Goal: Task Accomplishment & Management: Complete application form

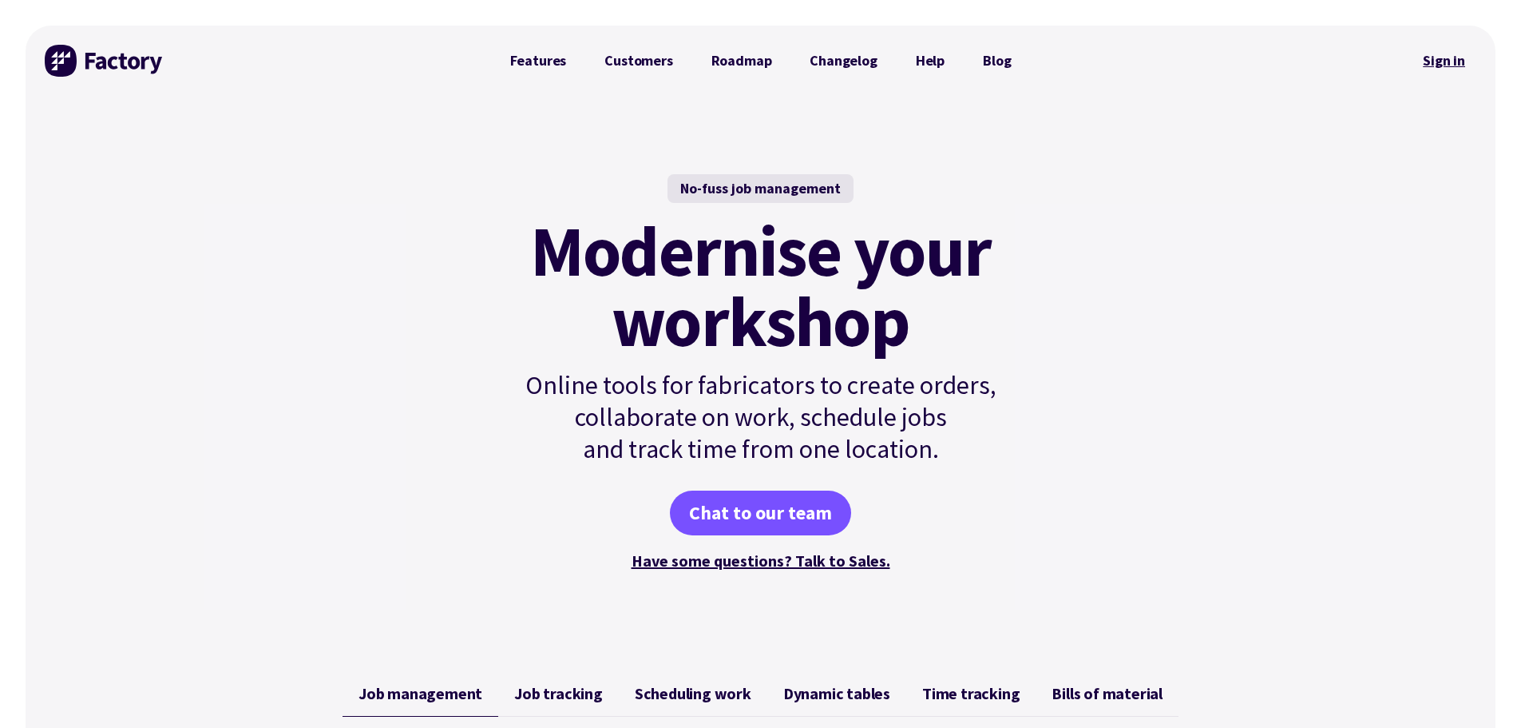
click at [1454, 57] on link "Sign in" at bounding box center [1444, 60] width 65 height 37
click at [1452, 59] on link "Sign in" at bounding box center [1444, 60] width 65 height 37
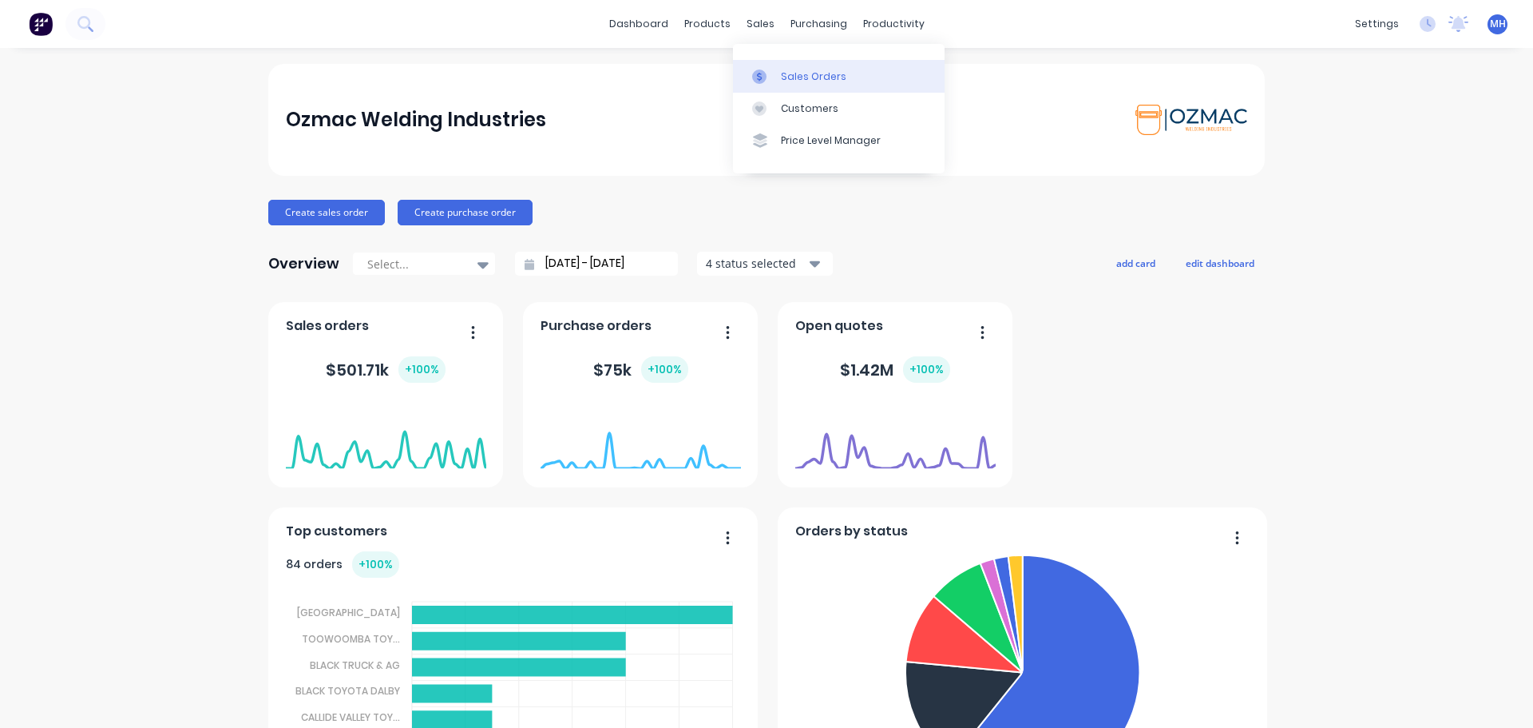
click at [787, 74] on div "Sales Orders" at bounding box center [813, 76] width 65 height 14
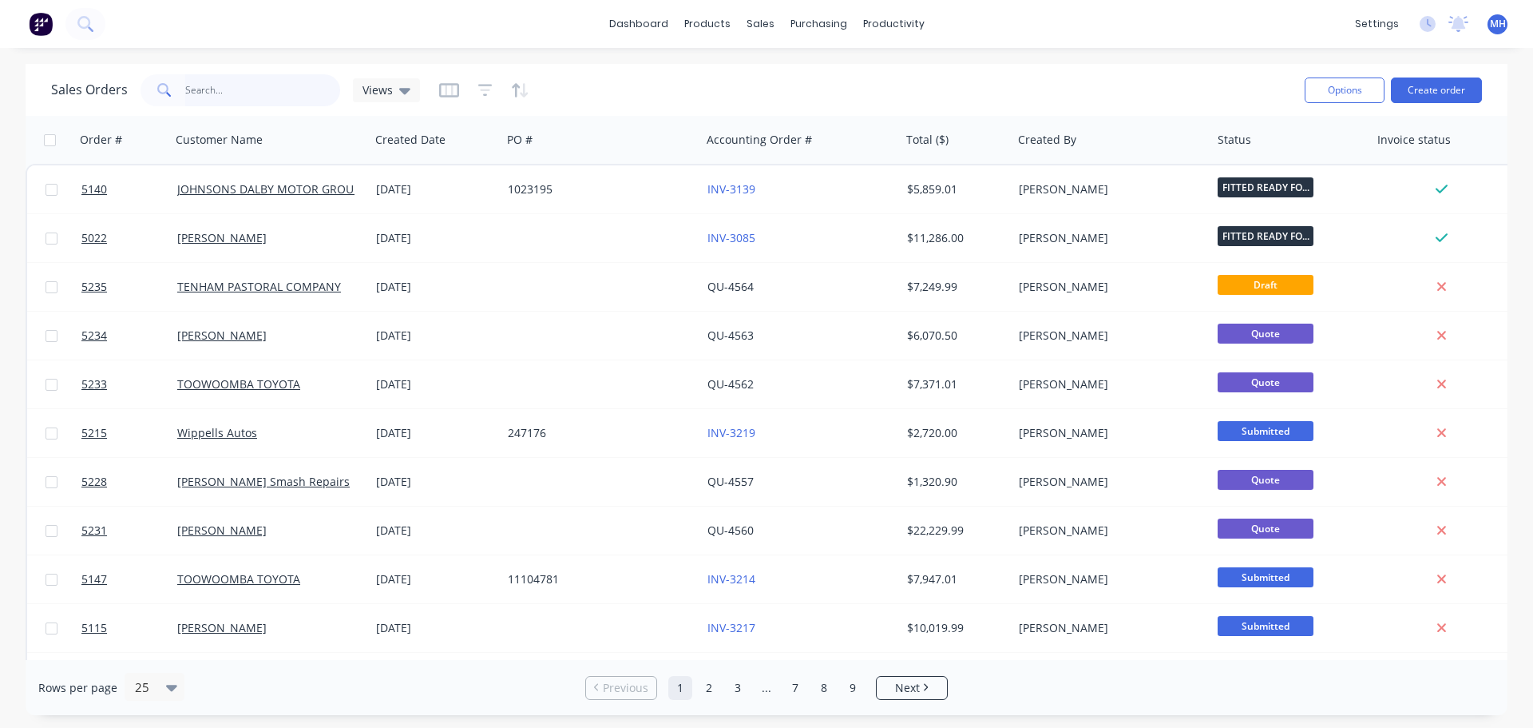
click at [205, 90] on input "text" at bounding box center [263, 90] width 156 height 32
type input "MADDIE"
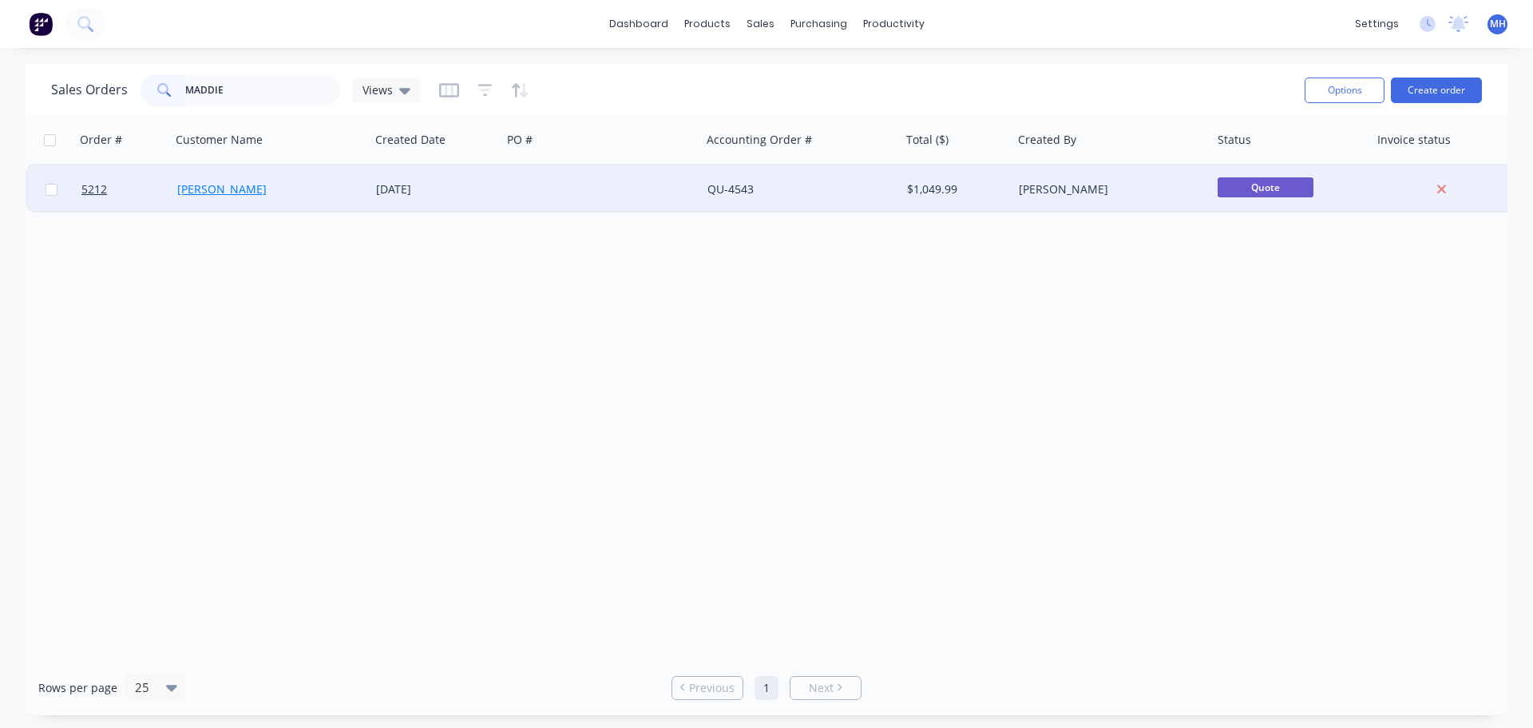
click at [228, 187] on link "Maddie-lee Fredriksen" at bounding box center [221, 188] width 89 height 15
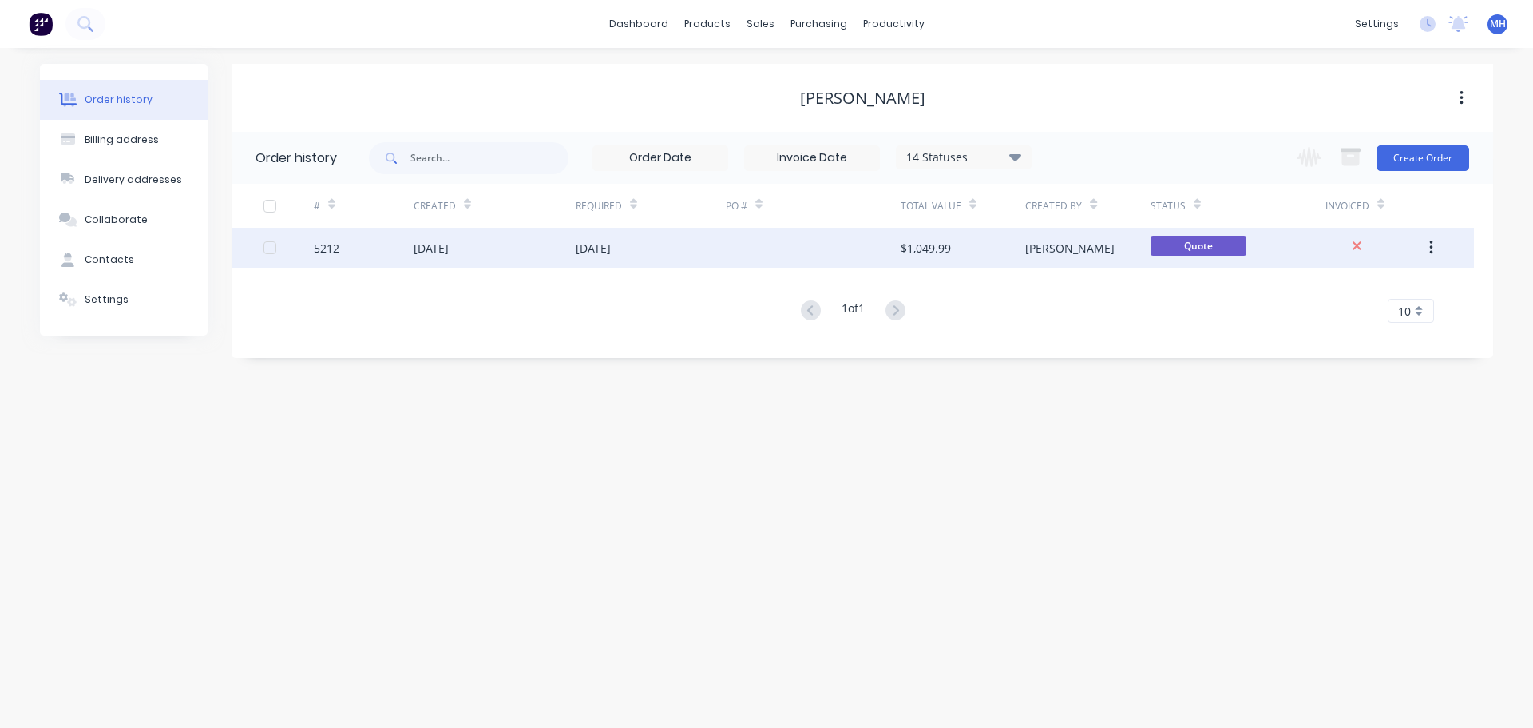
click at [449, 248] on div "17 Sep 2025" at bounding box center [431, 248] width 35 height 17
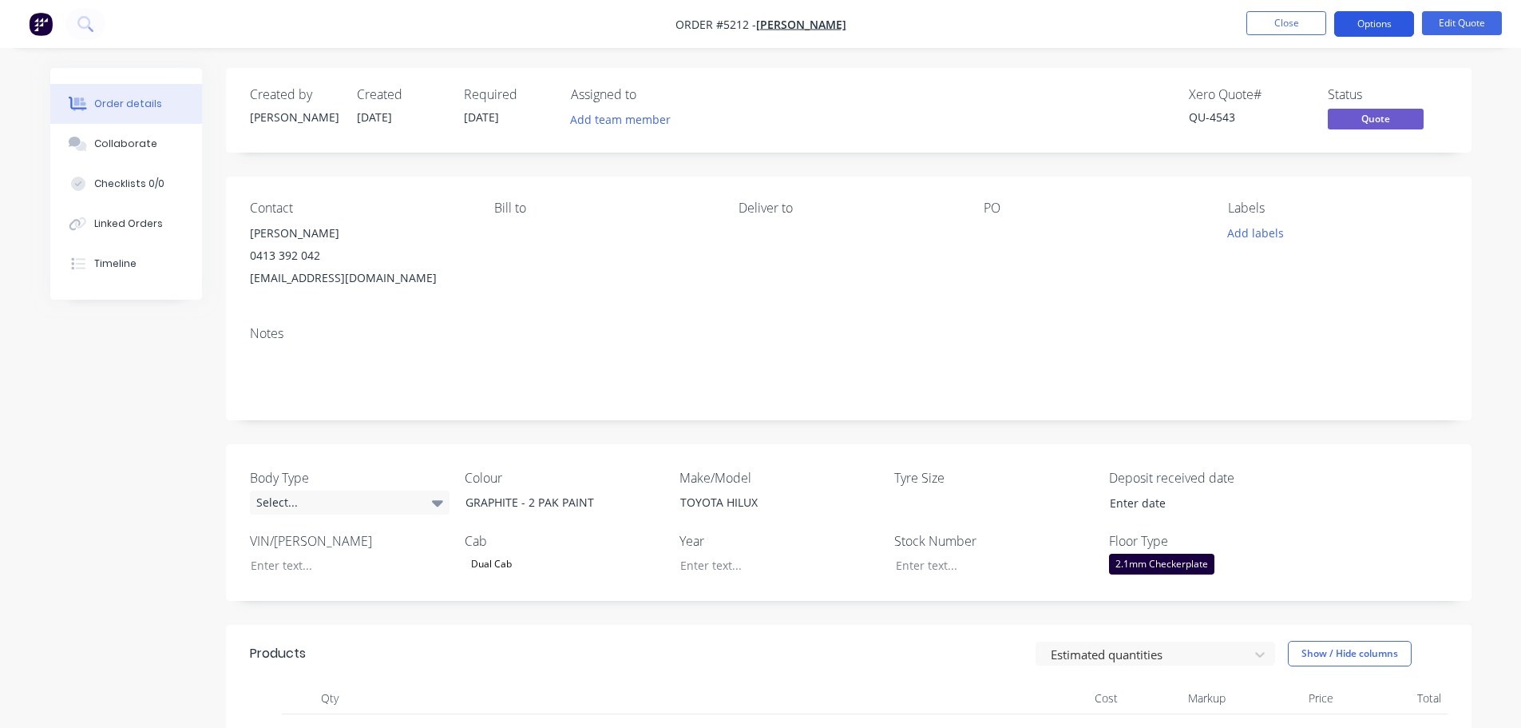
click at [1359, 19] on button "Options" at bounding box center [1375, 24] width 80 height 26
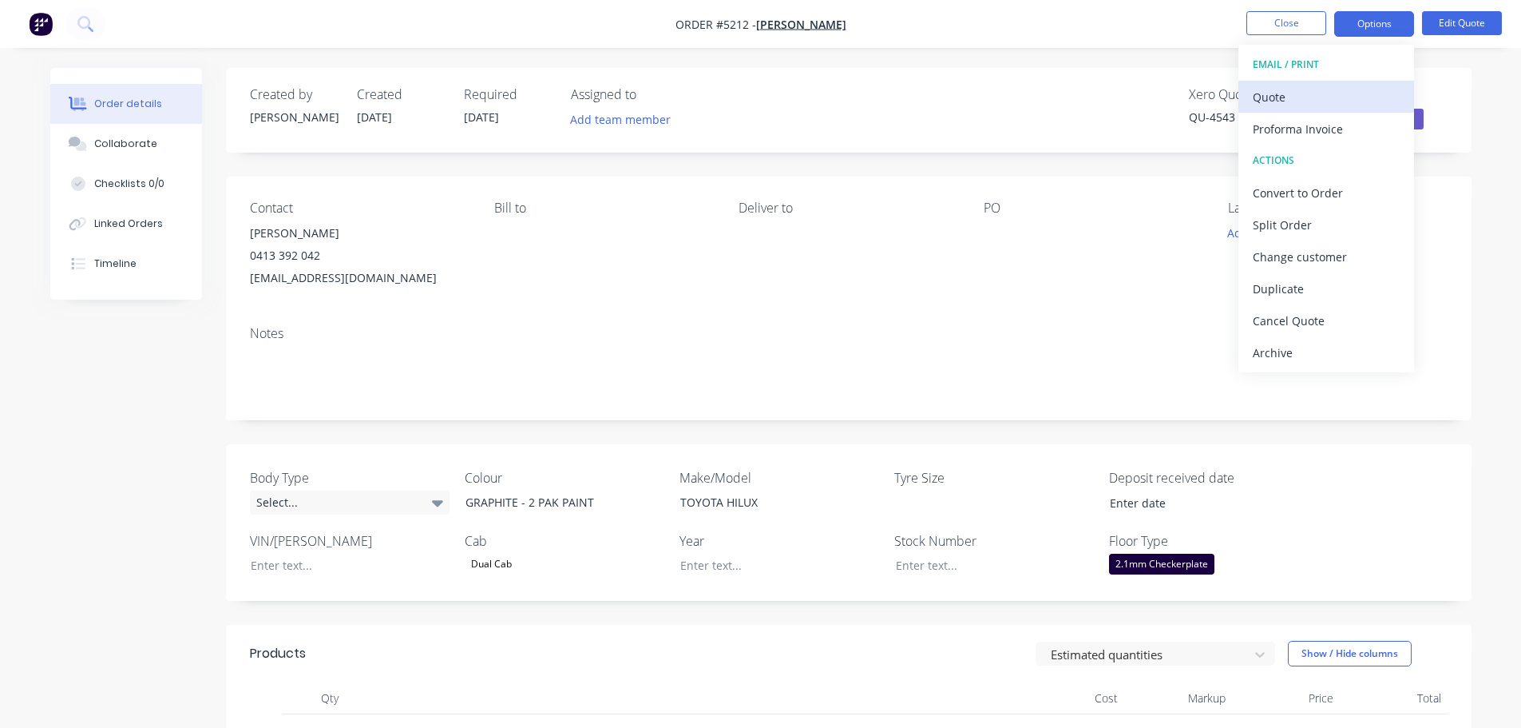
click at [1333, 102] on div "Quote" at bounding box center [1326, 96] width 147 height 23
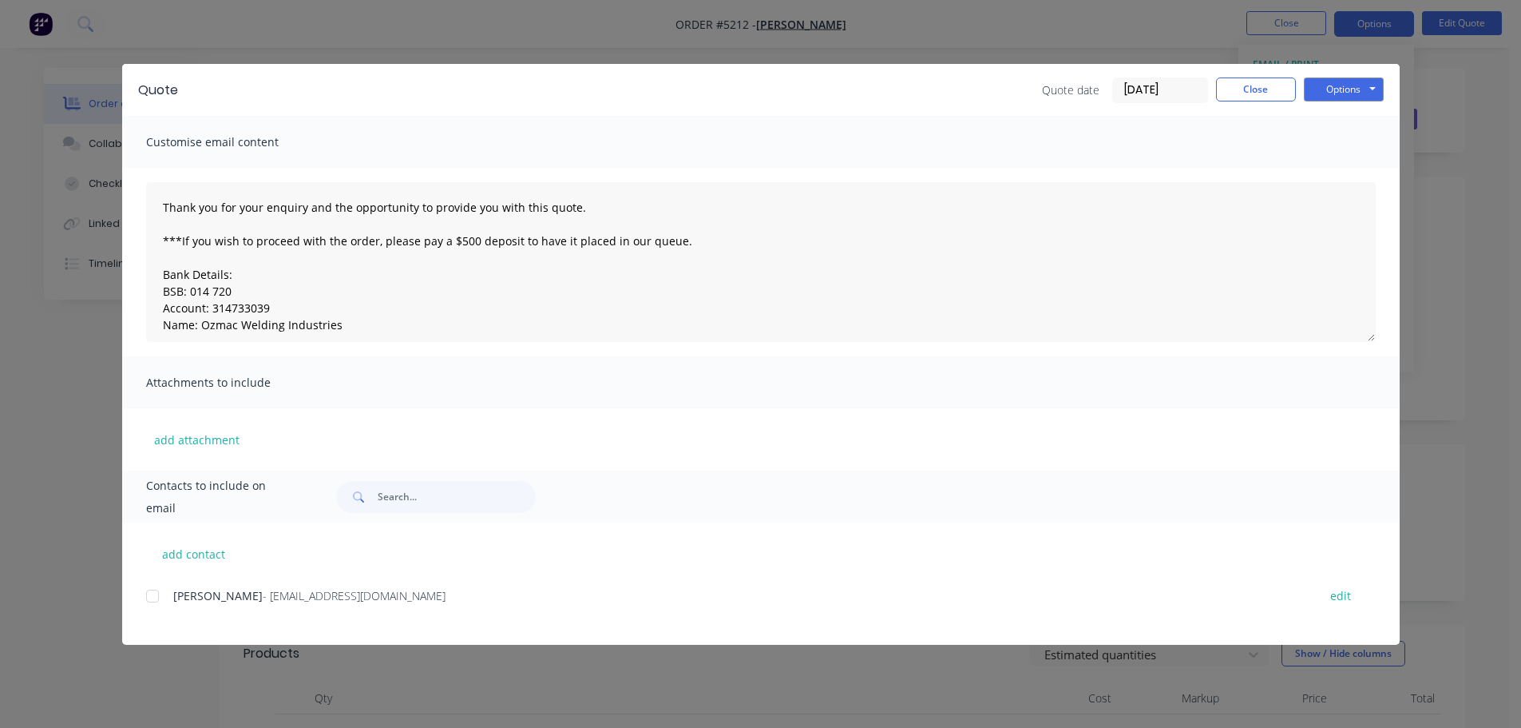
click at [153, 594] on div at bounding box center [153, 596] width 32 height 32
click at [154, 596] on div at bounding box center [153, 596] width 32 height 32
click at [211, 593] on span "Maddie-lee Fredriksen" at bounding box center [217, 595] width 89 height 15
click at [1351, 594] on button "edit" at bounding box center [1341, 596] width 40 height 22
select select "AU"
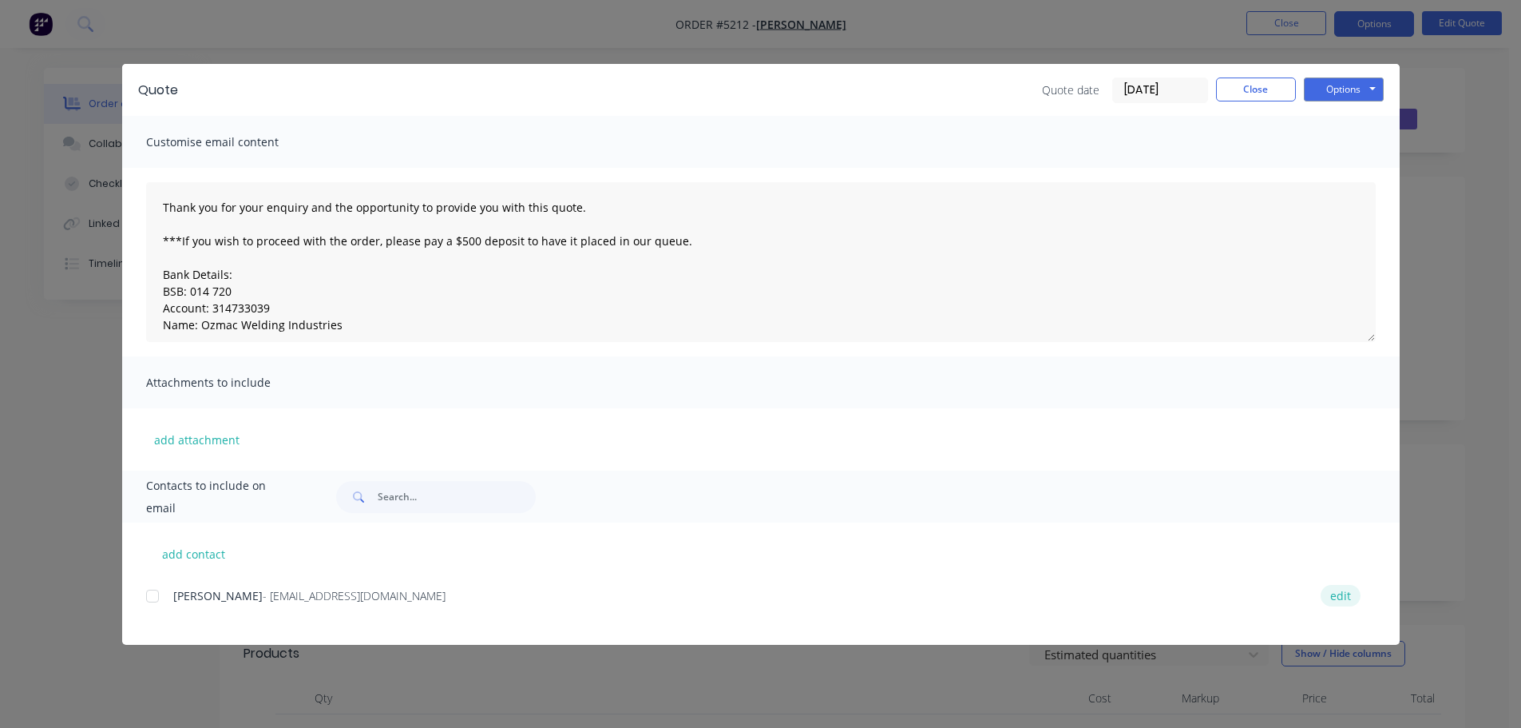
select select "AU"
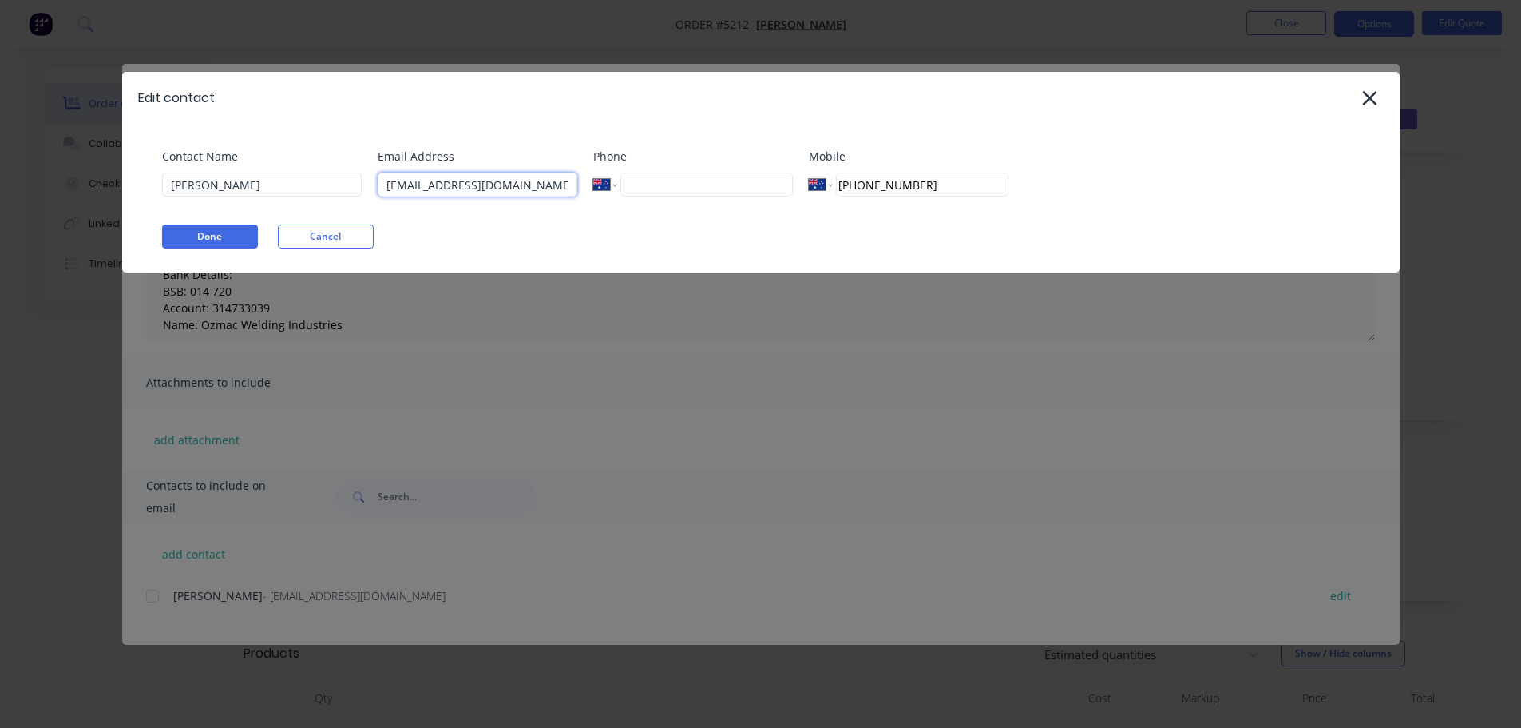
click at [430, 180] on input "maddie-lee884@icloud.com" at bounding box center [478, 185] width 200 height 24
type input "maddielee884@icloud.com"
click at [226, 238] on button "Done" at bounding box center [210, 236] width 96 height 24
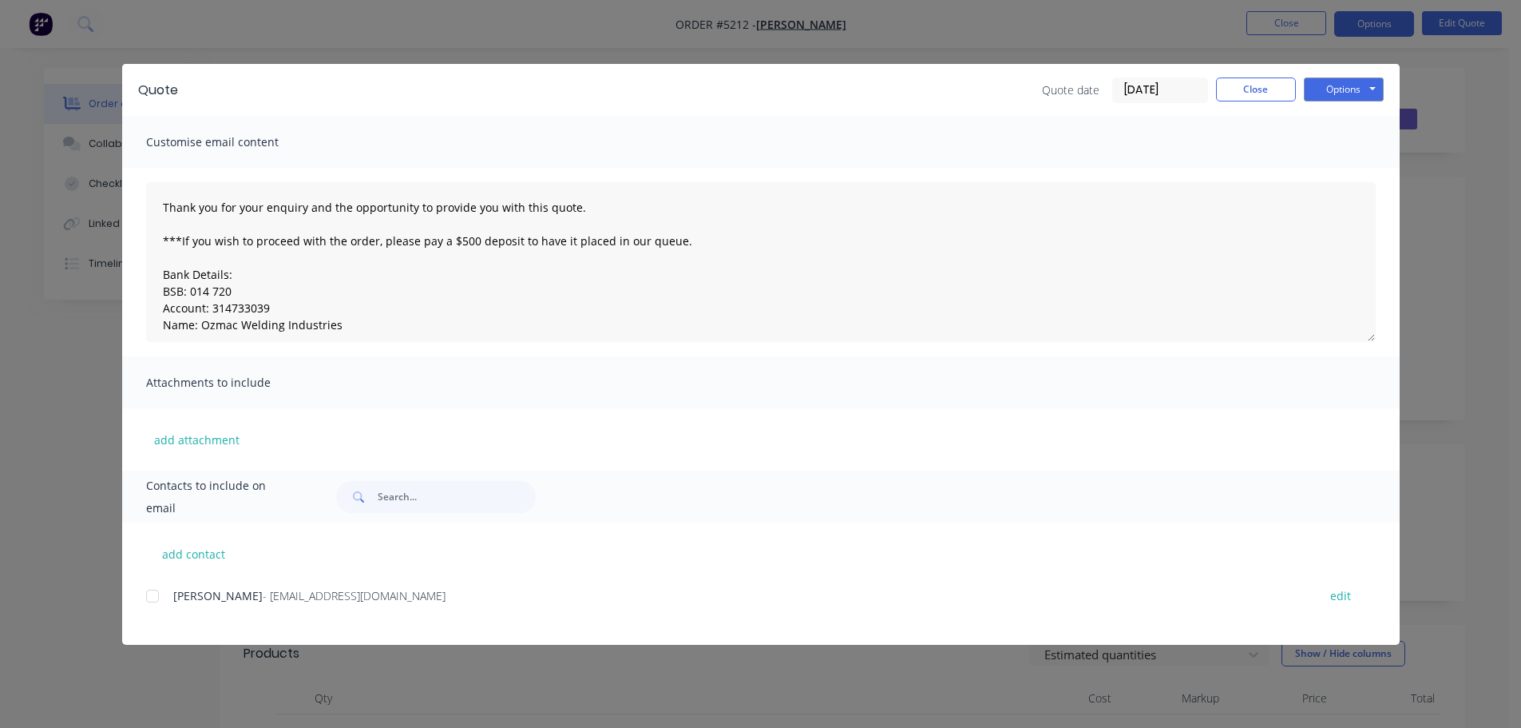
click at [160, 593] on div at bounding box center [153, 596] width 32 height 32
click at [1351, 89] on button "Options" at bounding box center [1344, 89] width 80 height 24
click at [1343, 170] on button "Email" at bounding box center [1355, 170] width 102 height 26
click at [1252, 89] on button "Close" at bounding box center [1256, 89] width 80 height 24
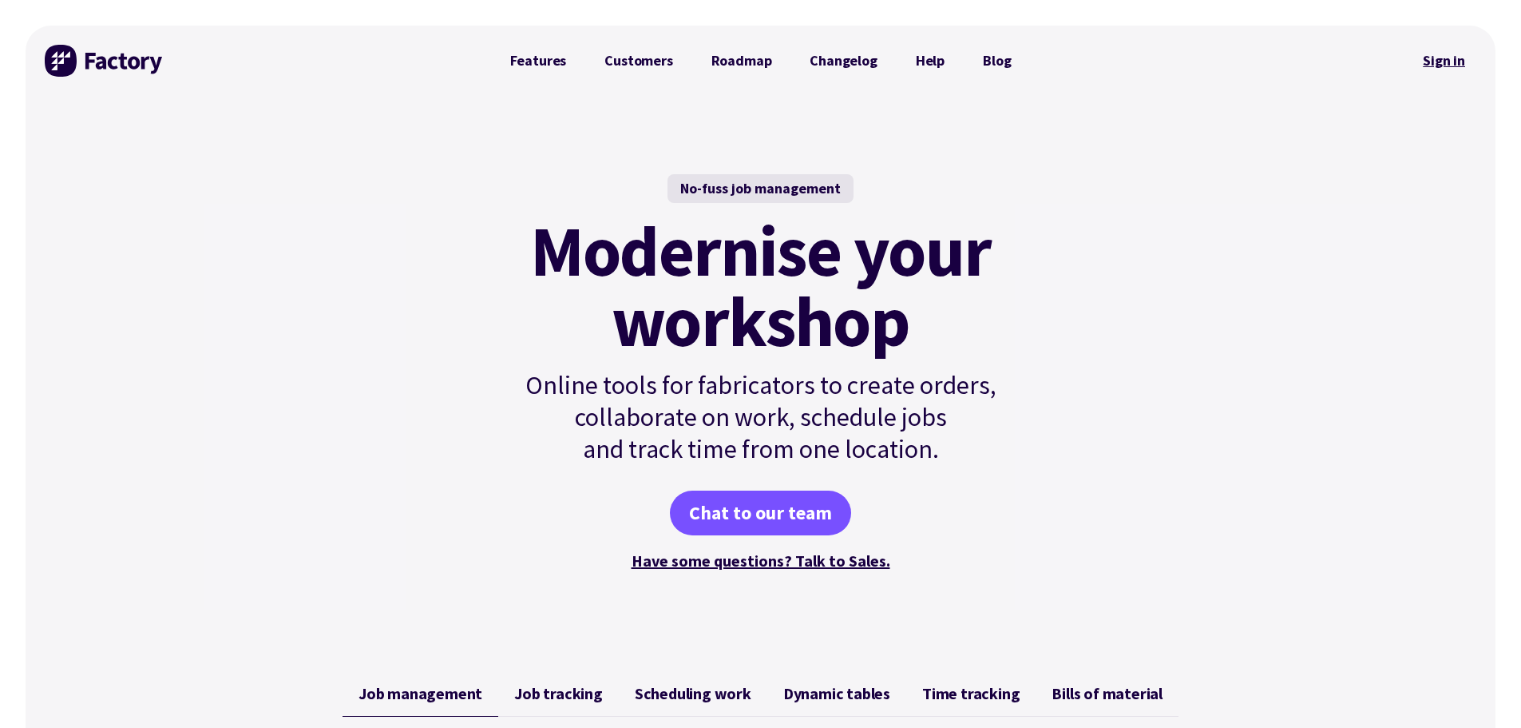
click at [1442, 62] on link "Sign in" at bounding box center [1444, 60] width 65 height 37
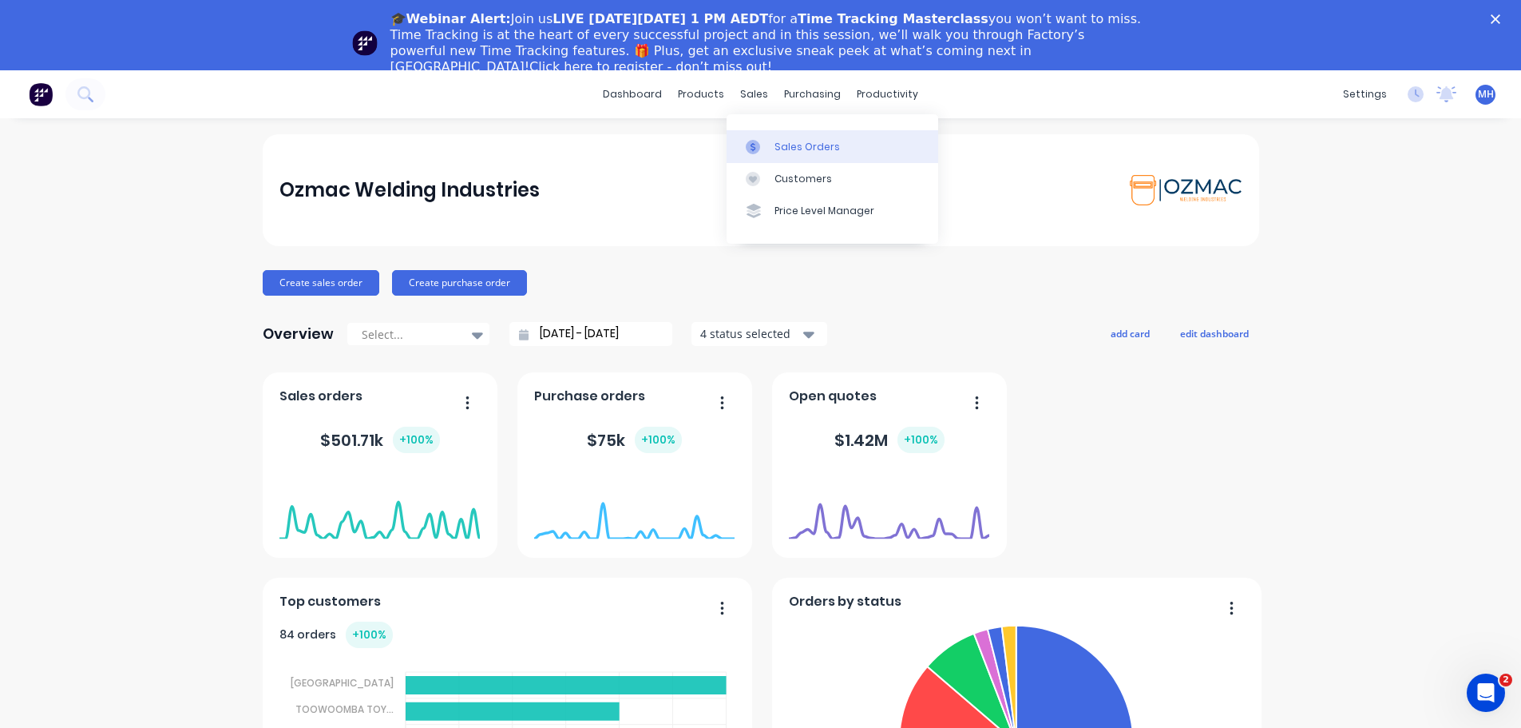
click at [803, 146] on div "Sales Orders" at bounding box center [807, 147] width 65 height 14
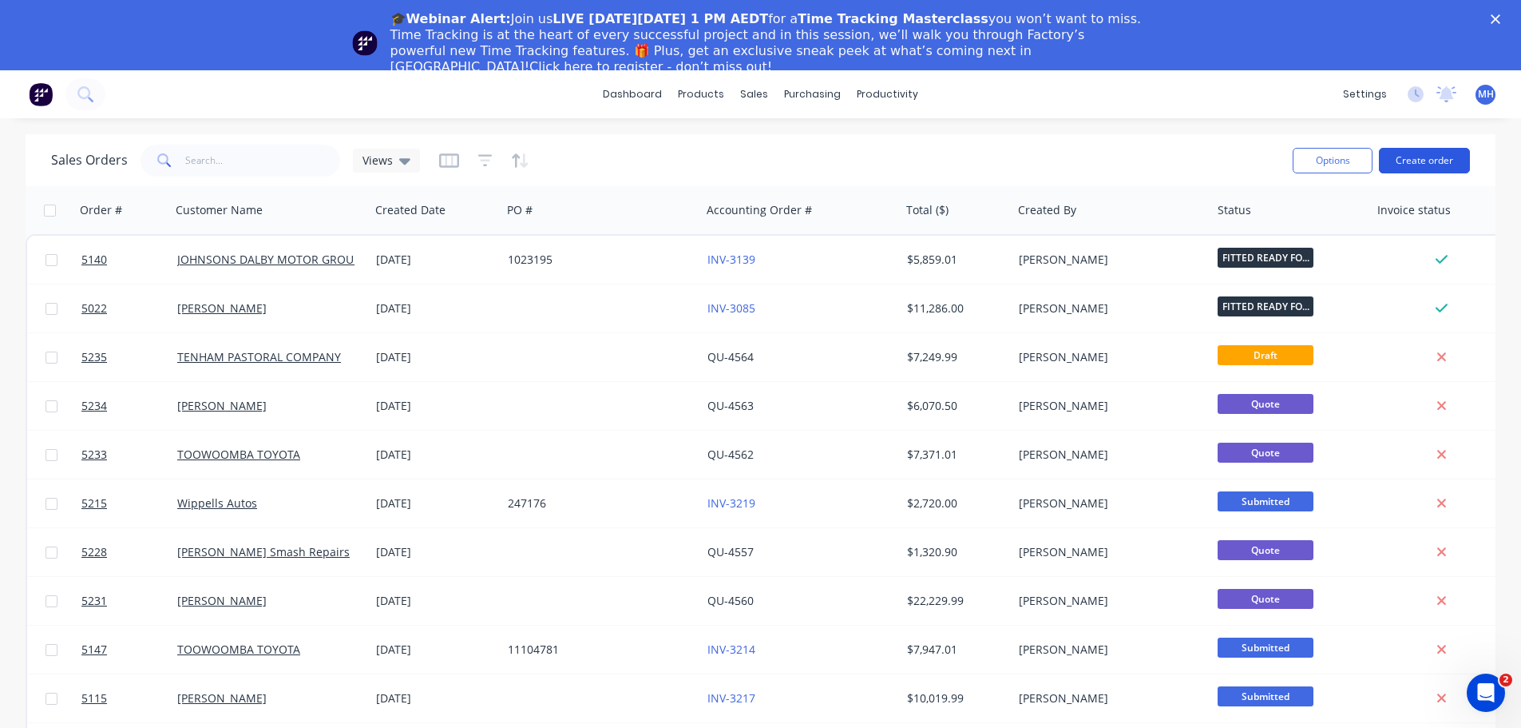
click at [1418, 161] on button "Create order" at bounding box center [1424, 161] width 91 height 26
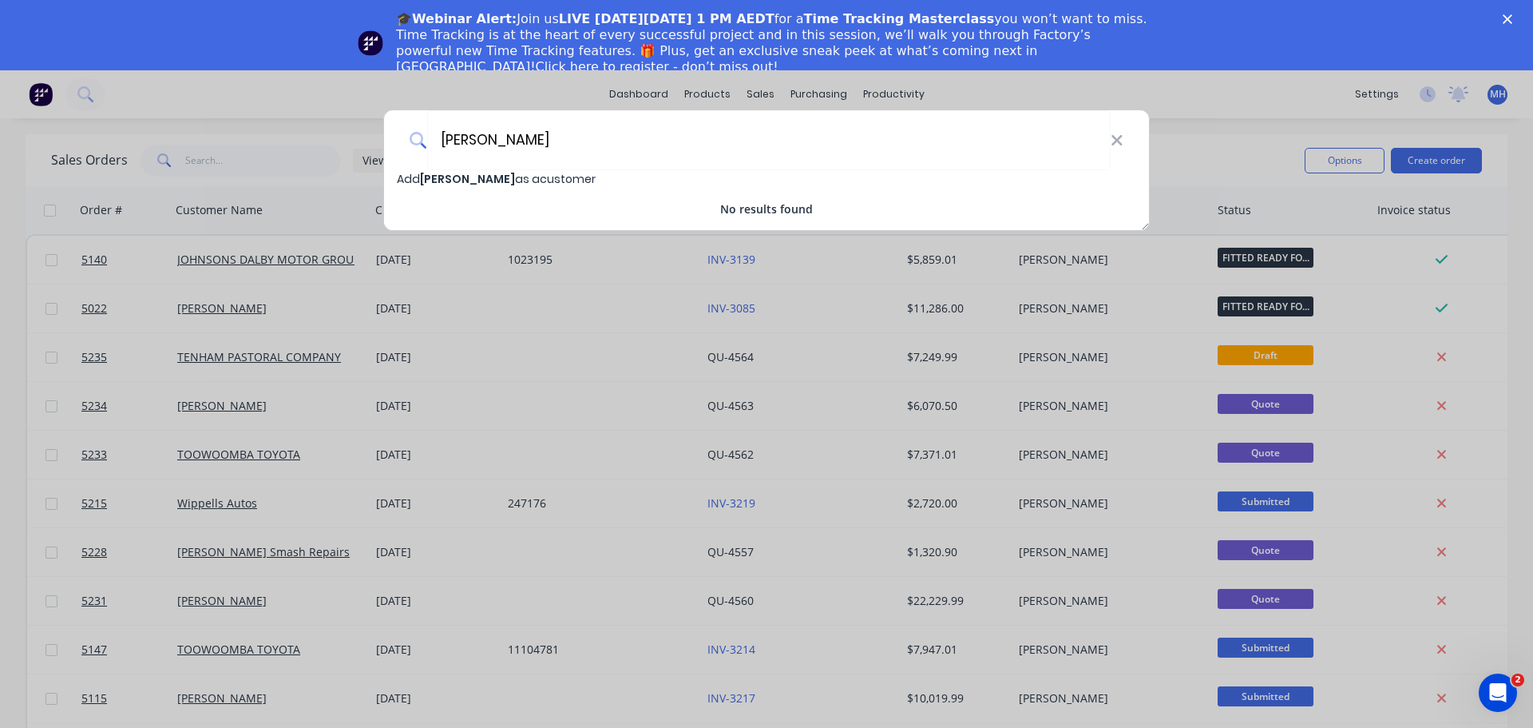
type input "[PERSON_NAME]"
click at [486, 179] on span "[PERSON_NAME]" at bounding box center [467, 179] width 95 height 16
select select "AU"
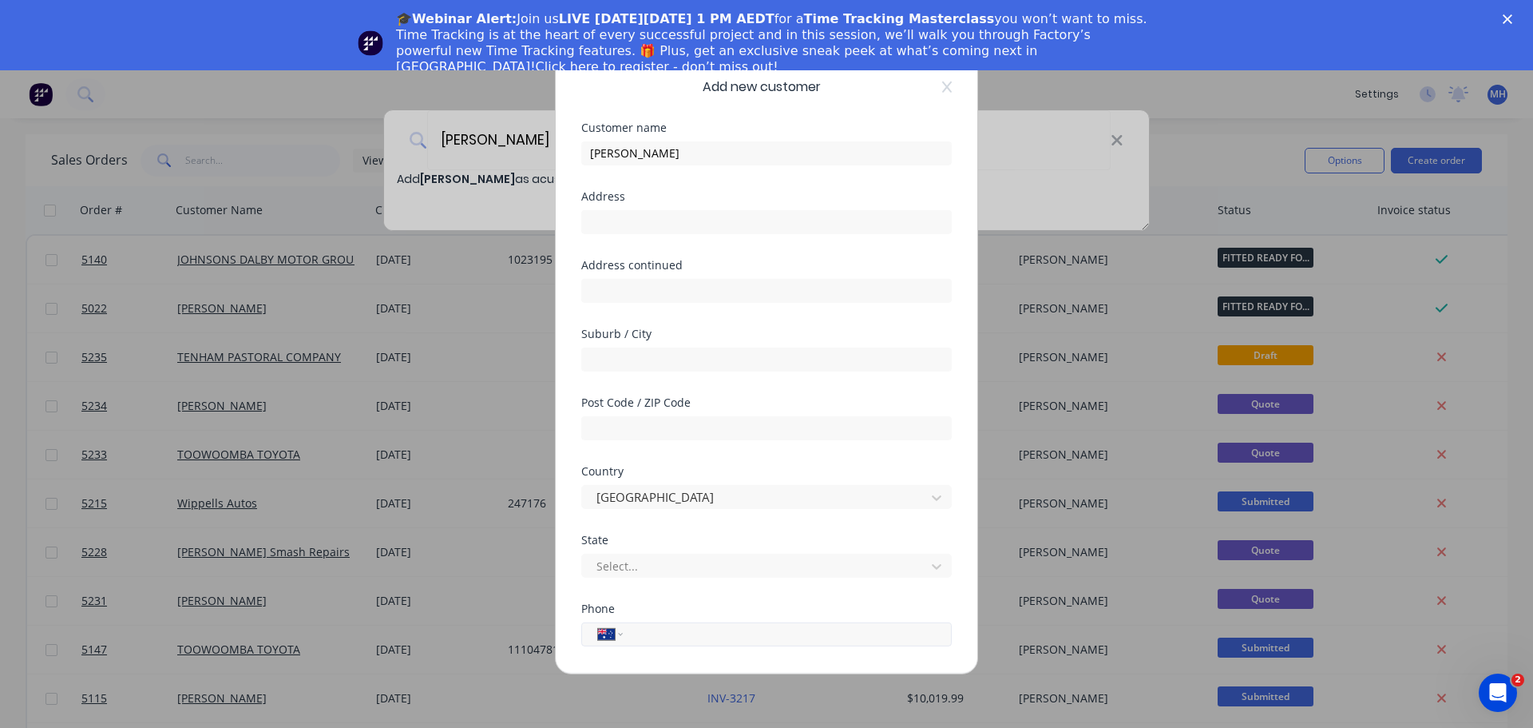
click at [634, 641] on input "tel" at bounding box center [784, 634] width 301 height 18
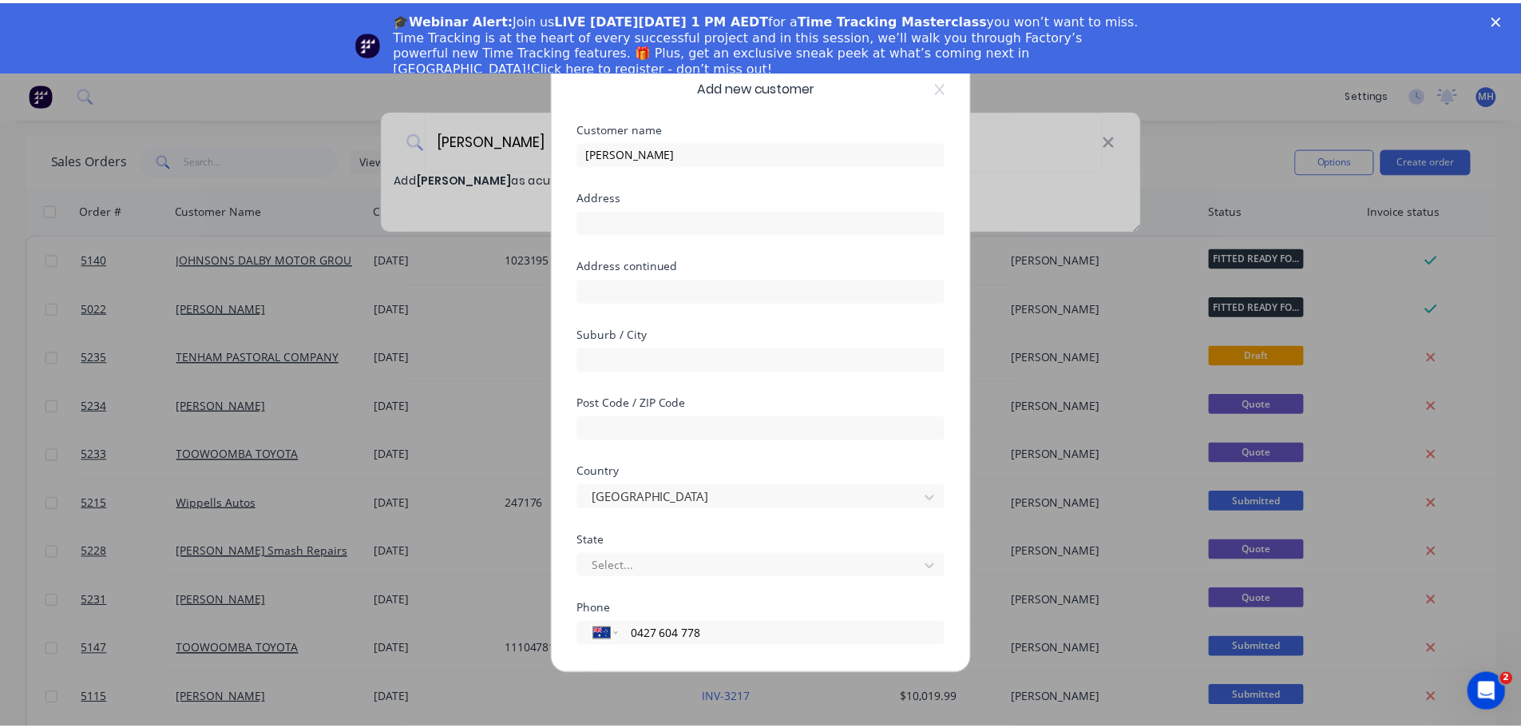
scroll to position [161, 0]
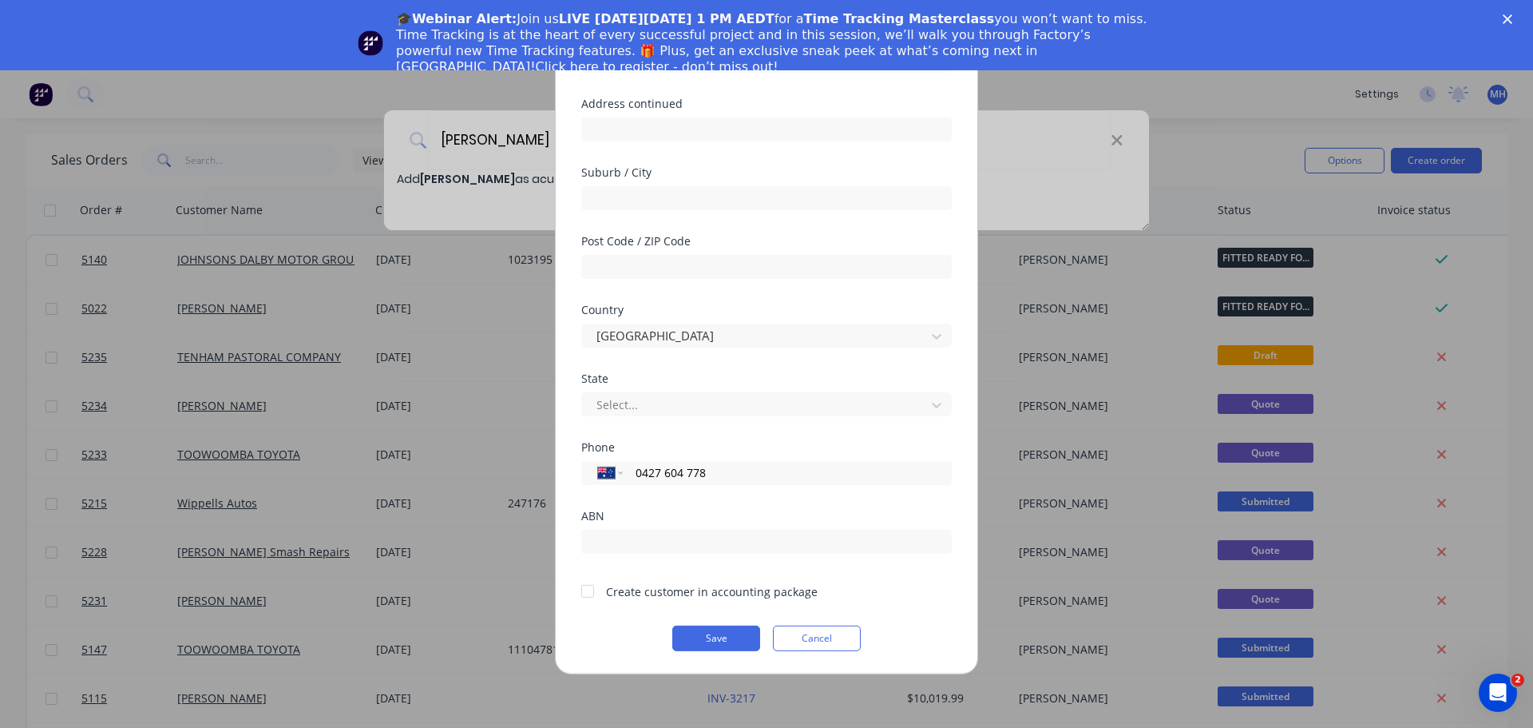
type input "0427 604 778"
click at [585, 593] on div at bounding box center [588, 591] width 32 height 32
click at [733, 635] on button "Save" at bounding box center [716, 638] width 88 height 26
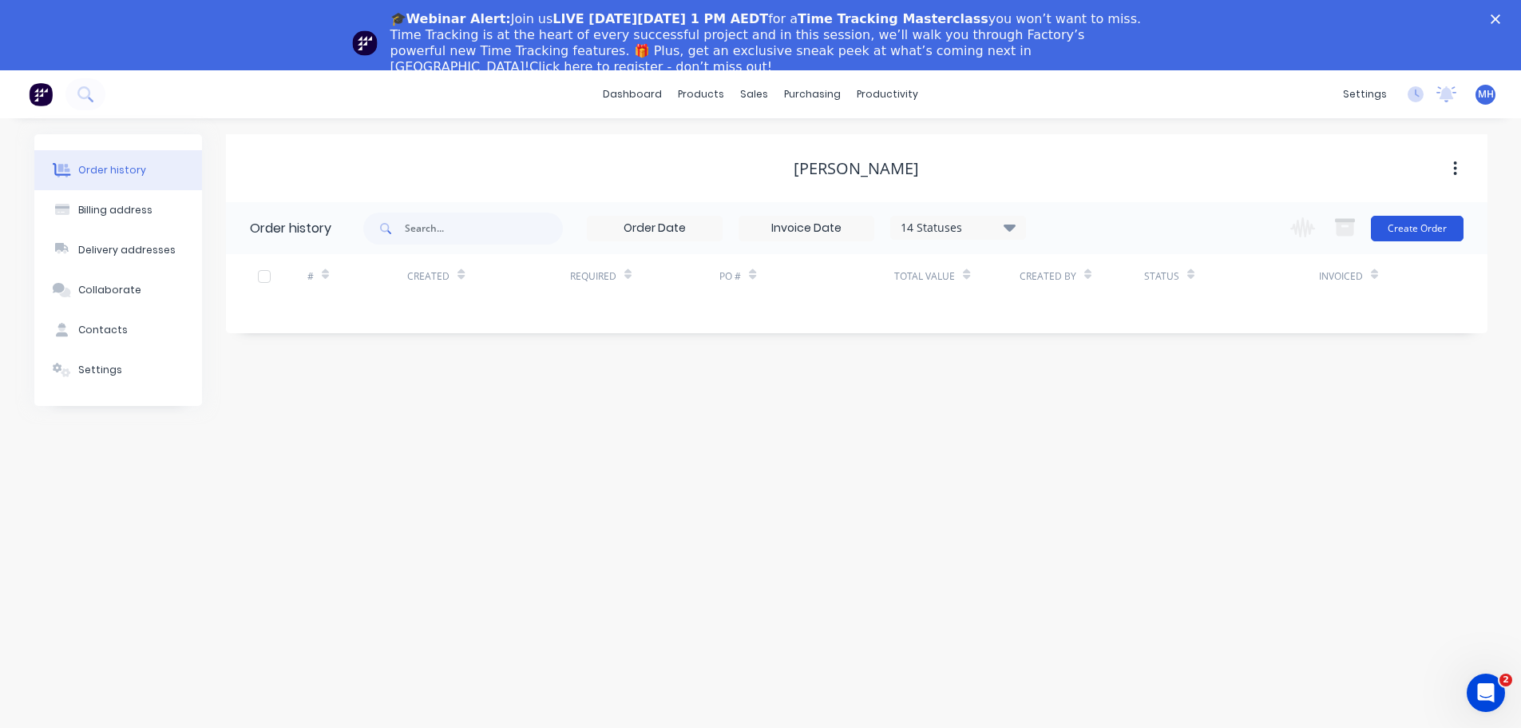
click at [1412, 228] on button "Create Order" at bounding box center [1417, 229] width 93 height 26
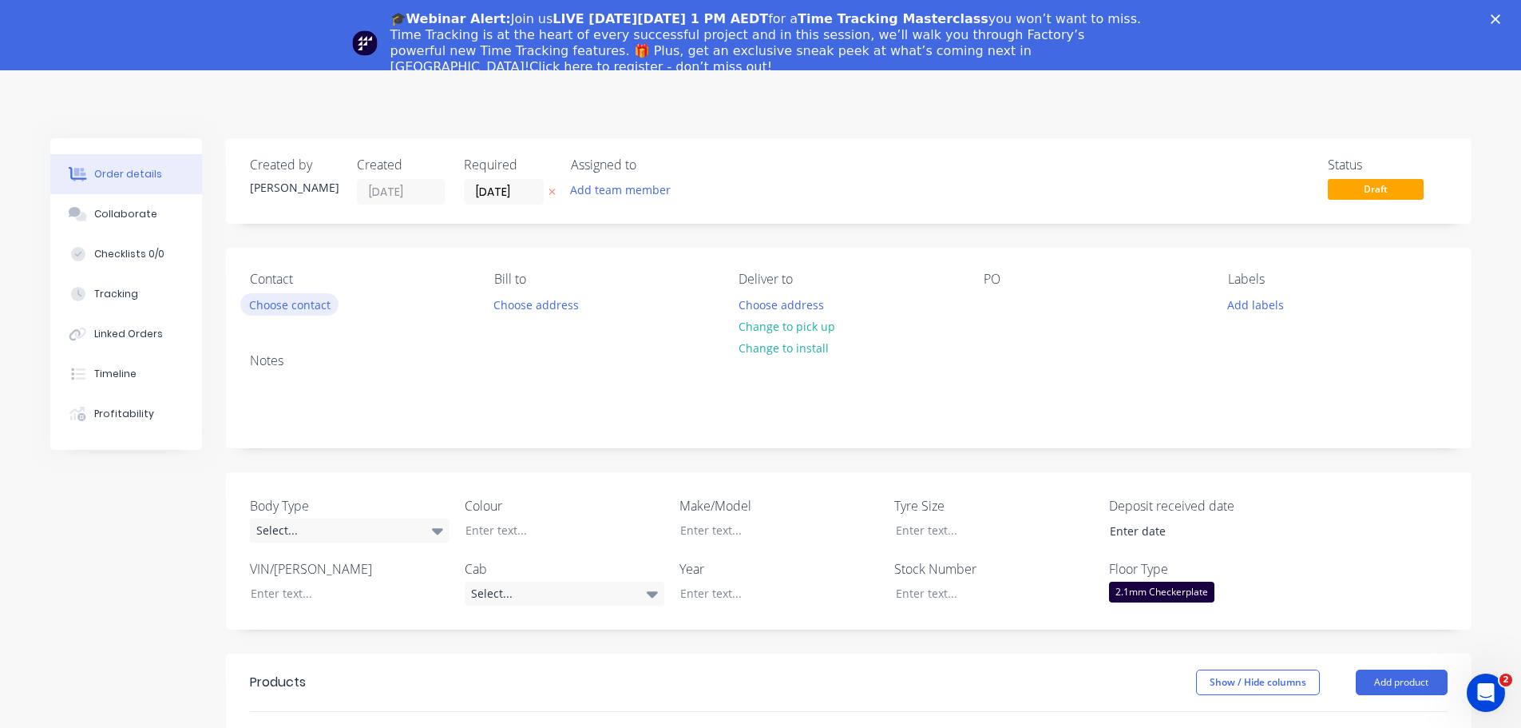
click at [320, 307] on button "Choose contact" at bounding box center [289, 304] width 98 height 22
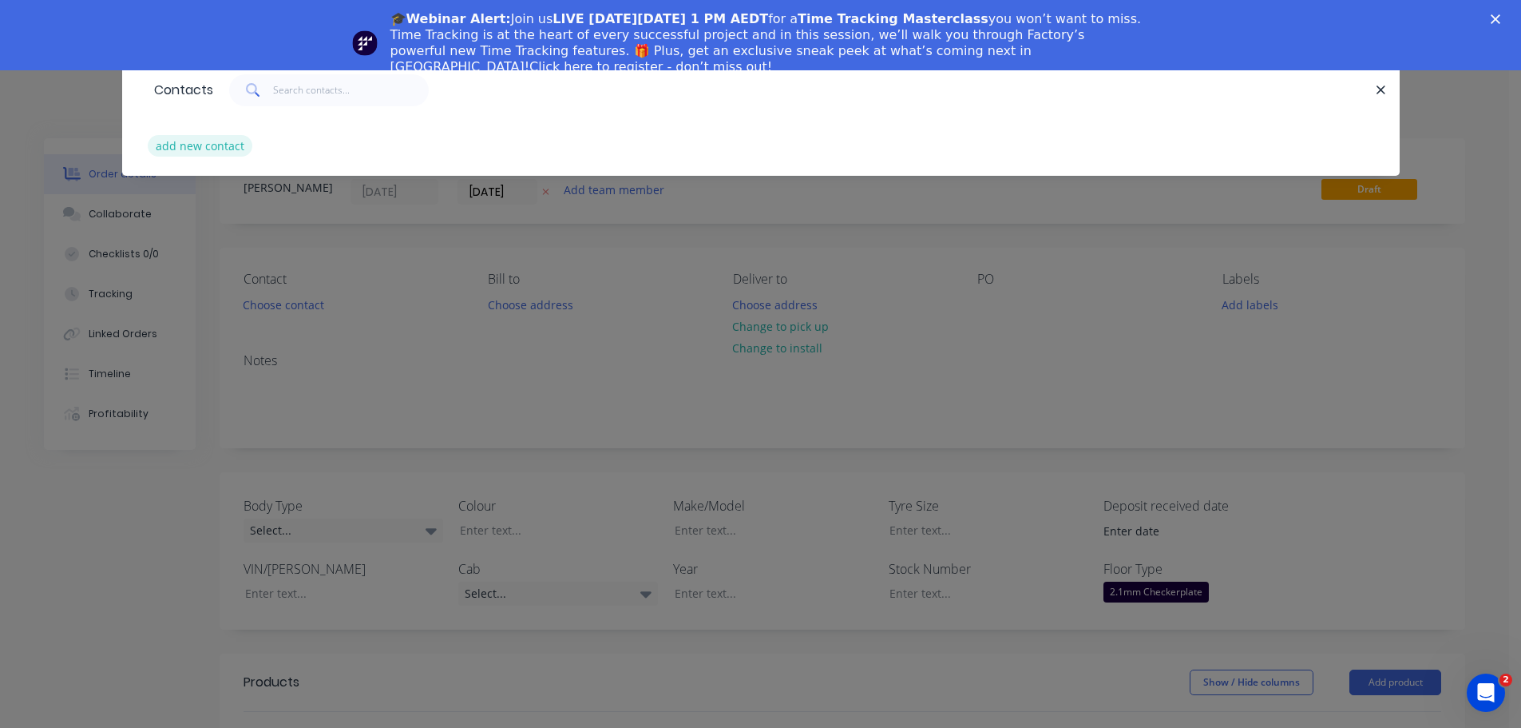
click at [233, 149] on button "add new contact" at bounding box center [200, 146] width 105 height 22
select select "AU"
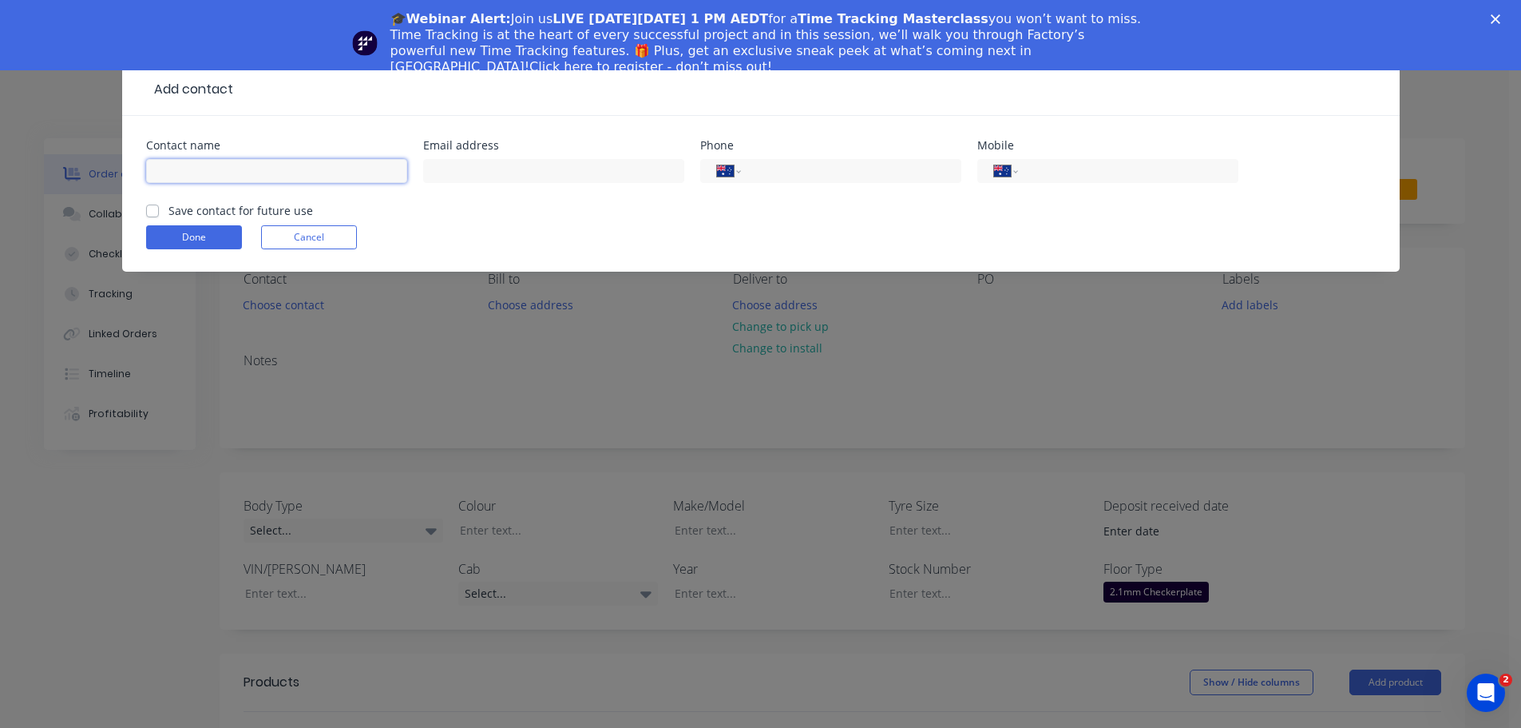
click at [276, 165] on input "text" at bounding box center [276, 171] width 261 height 24
type input "[PERSON_NAME]"
click at [169, 215] on label "Save contact for future use" at bounding box center [241, 210] width 145 height 17
click at [152, 215] on input "Save contact for future use" at bounding box center [152, 209] width 13 height 15
checkbox input "true"
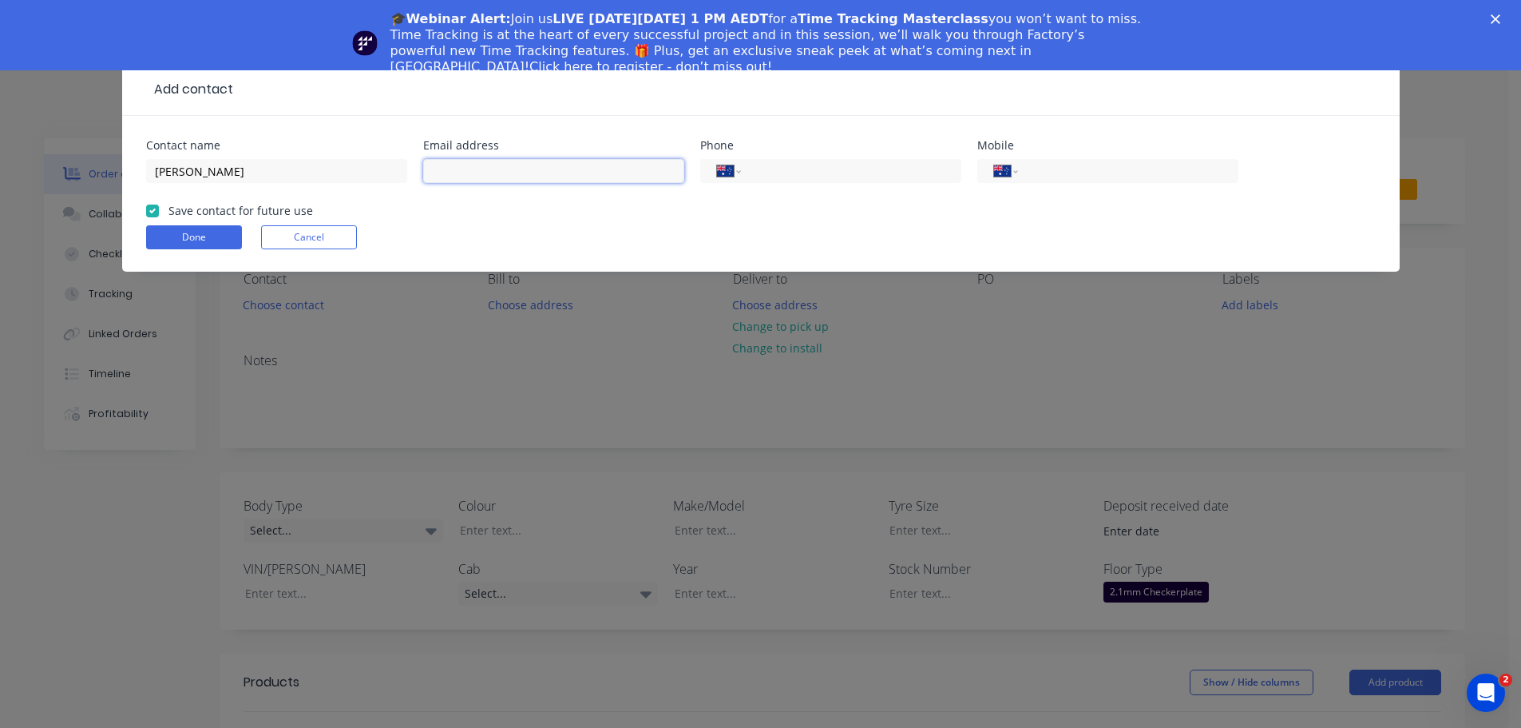
click at [493, 171] on input "text" at bounding box center [553, 171] width 261 height 24
type input "[EMAIL_ADDRESS][DOMAIN_NAME]"
click at [1051, 173] on input "tel" at bounding box center [1125, 171] width 192 height 18
type input "0427 604 778"
click at [204, 236] on button "Done" at bounding box center [194, 237] width 96 height 24
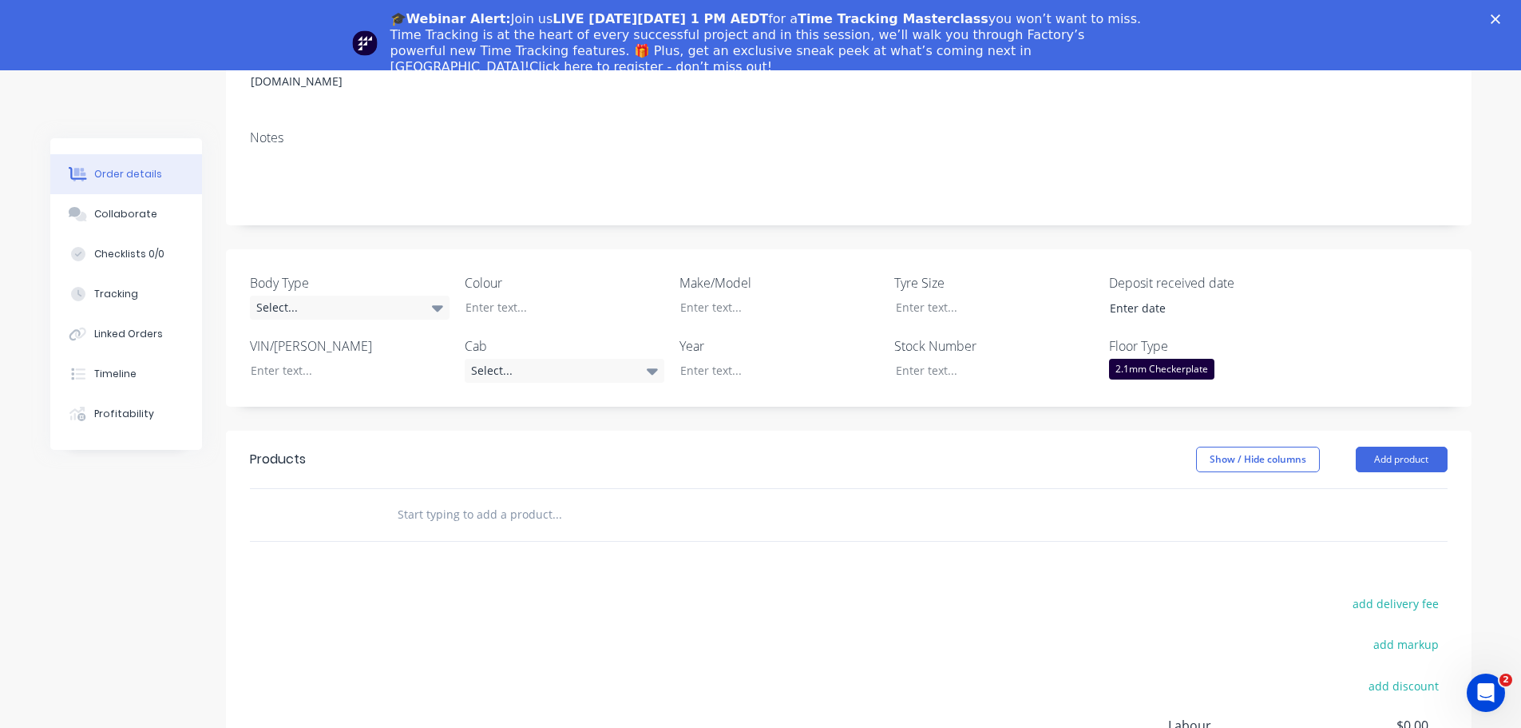
scroll to position [399, 0]
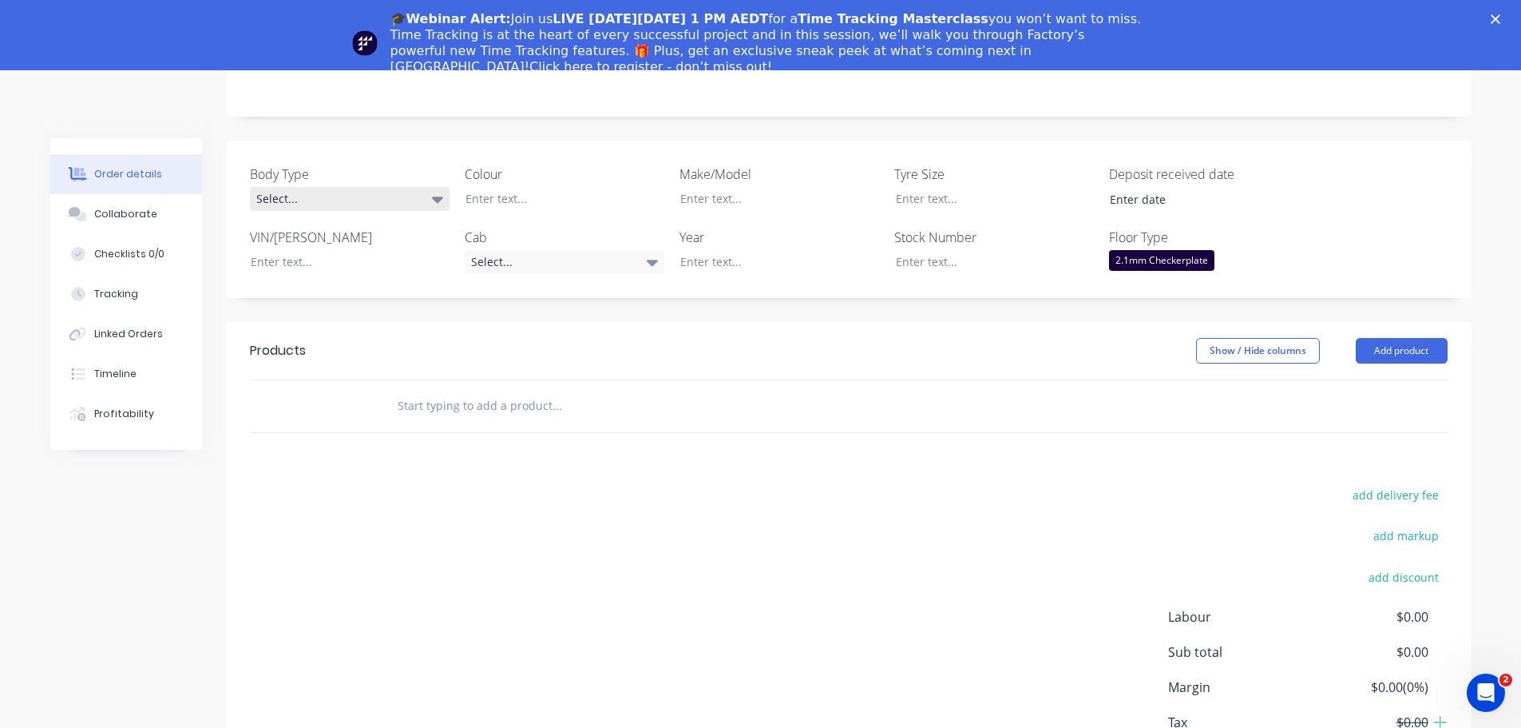
click at [341, 187] on div "Select..." at bounding box center [350, 199] width 200 height 24
click at [338, 243] on button "Cab Chassis" at bounding box center [370, 242] width 240 height 32
click at [544, 187] on div at bounding box center [553, 198] width 200 height 23
click at [536, 178] on div "Colour WHITE" at bounding box center [565, 189] width 200 height 48
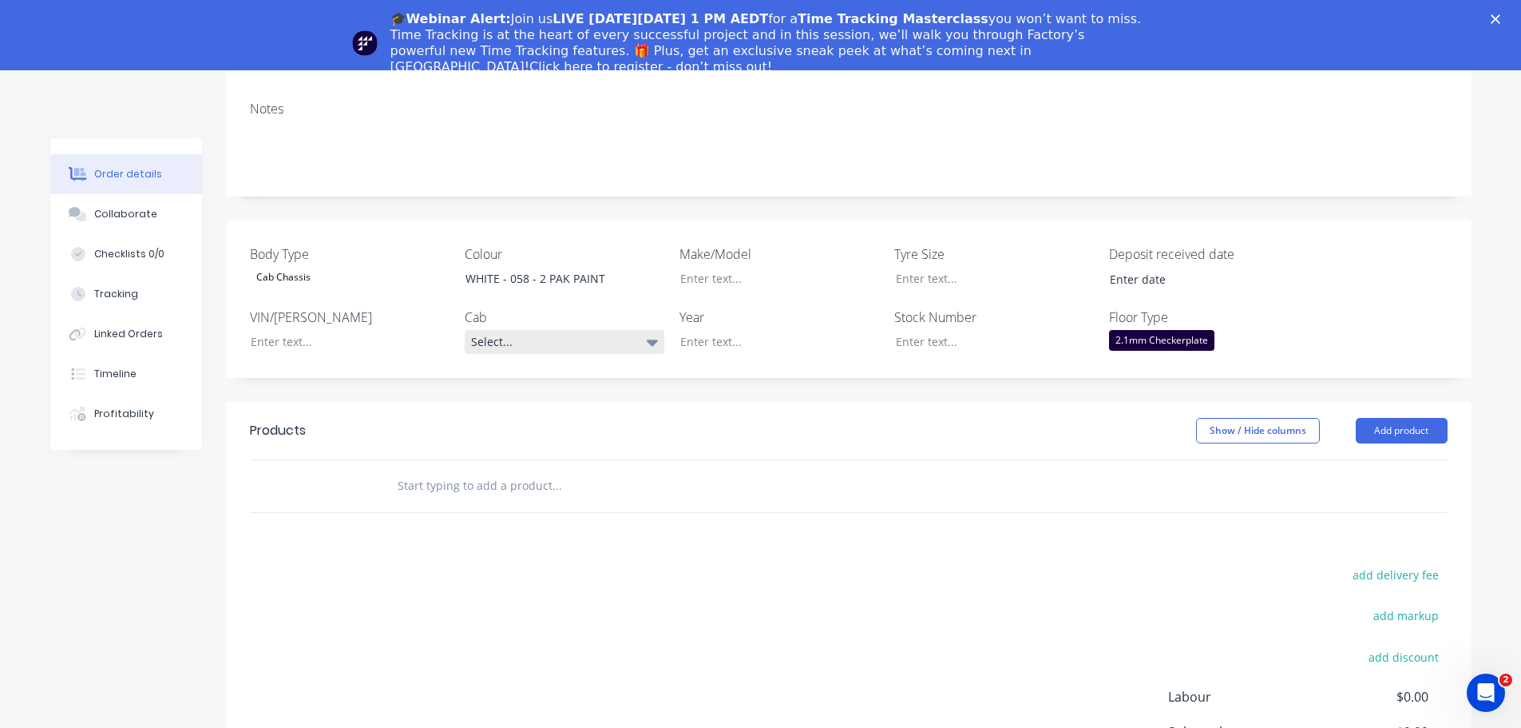
click at [523, 330] on div "Select..." at bounding box center [565, 342] width 200 height 24
click at [563, 451] on button "Dual Cab" at bounding box center [585, 449] width 240 height 32
click at [728, 330] on div at bounding box center [768, 341] width 200 height 23
click at [1410, 417] on button "Add product" at bounding box center [1402, 430] width 92 height 26
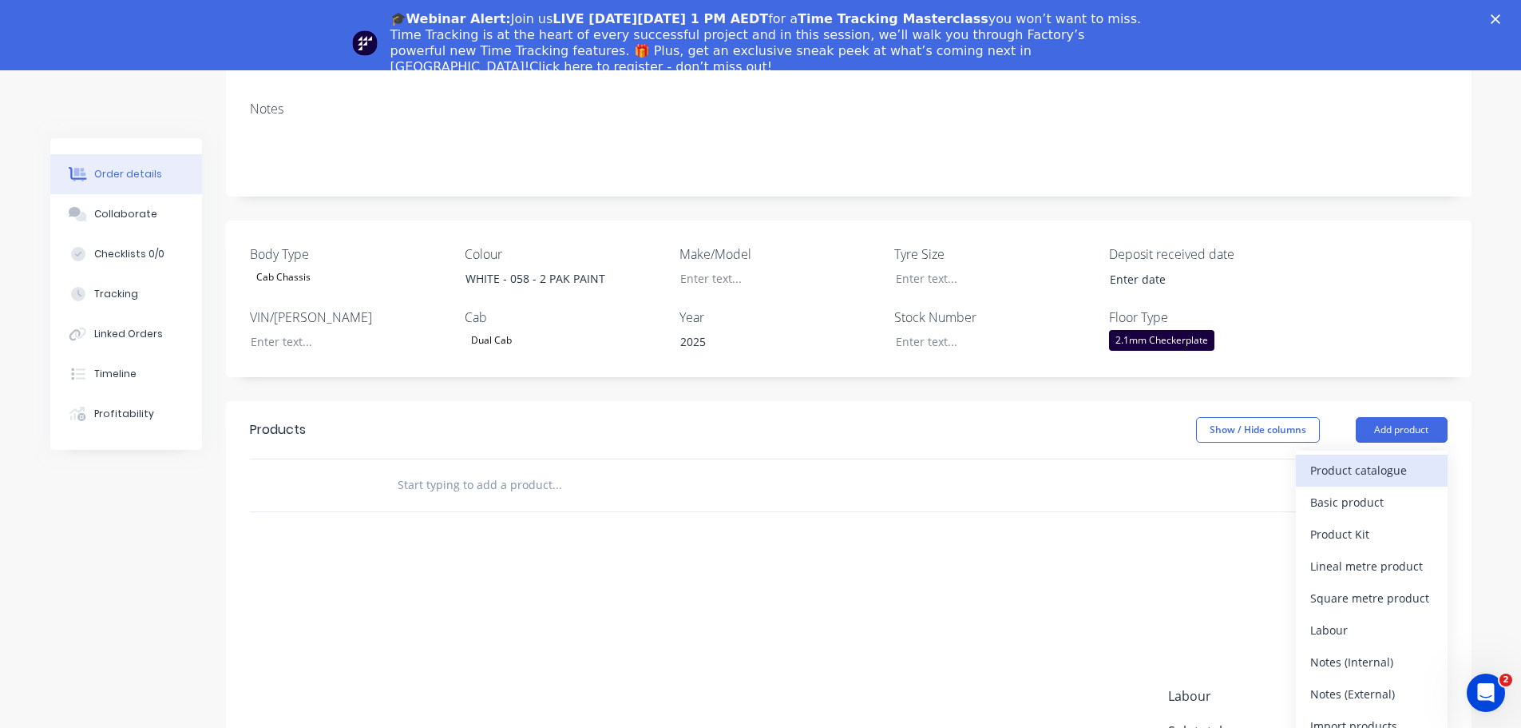
click at [1382, 458] on div "Product catalogue" at bounding box center [1372, 469] width 123 height 23
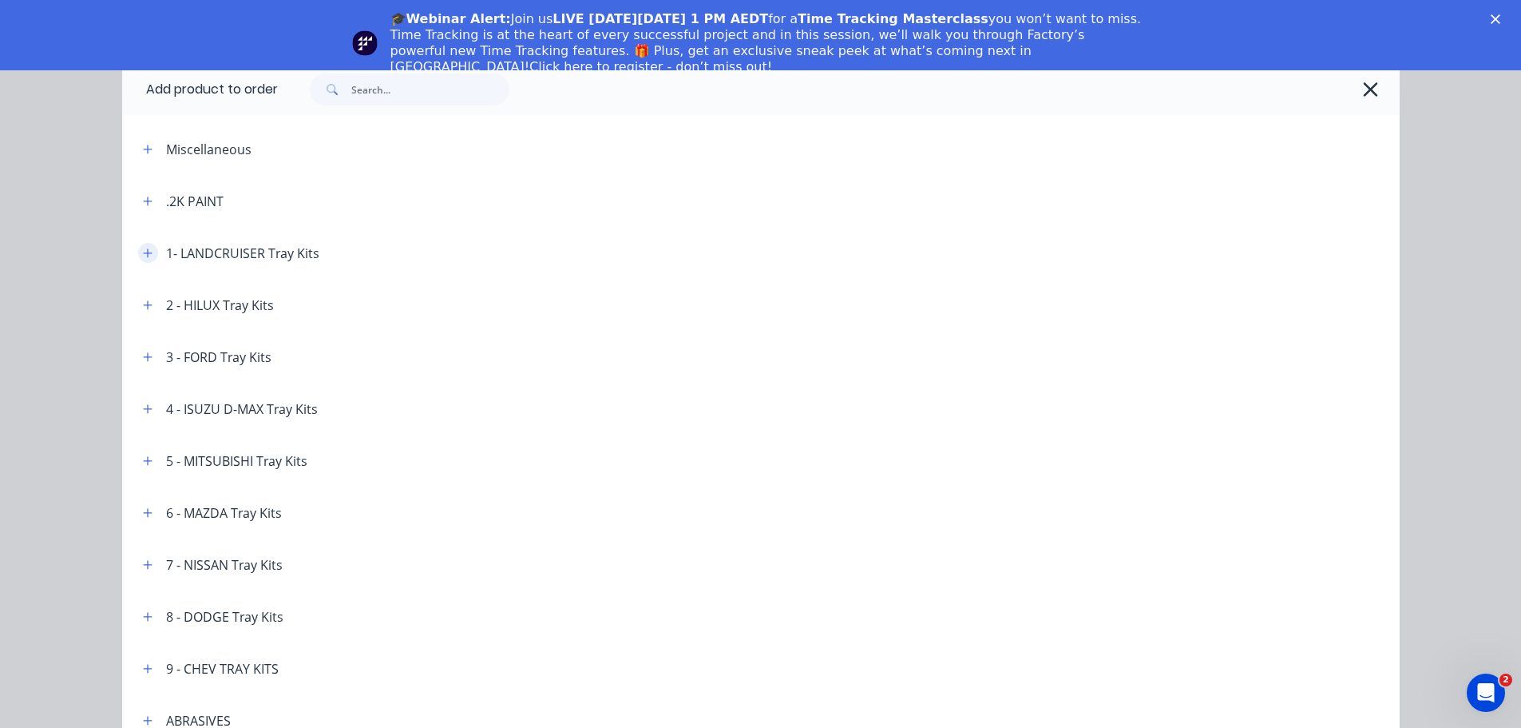
click at [145, 253] on icon "button" at bounding box center [147, 252] width 9 height 9
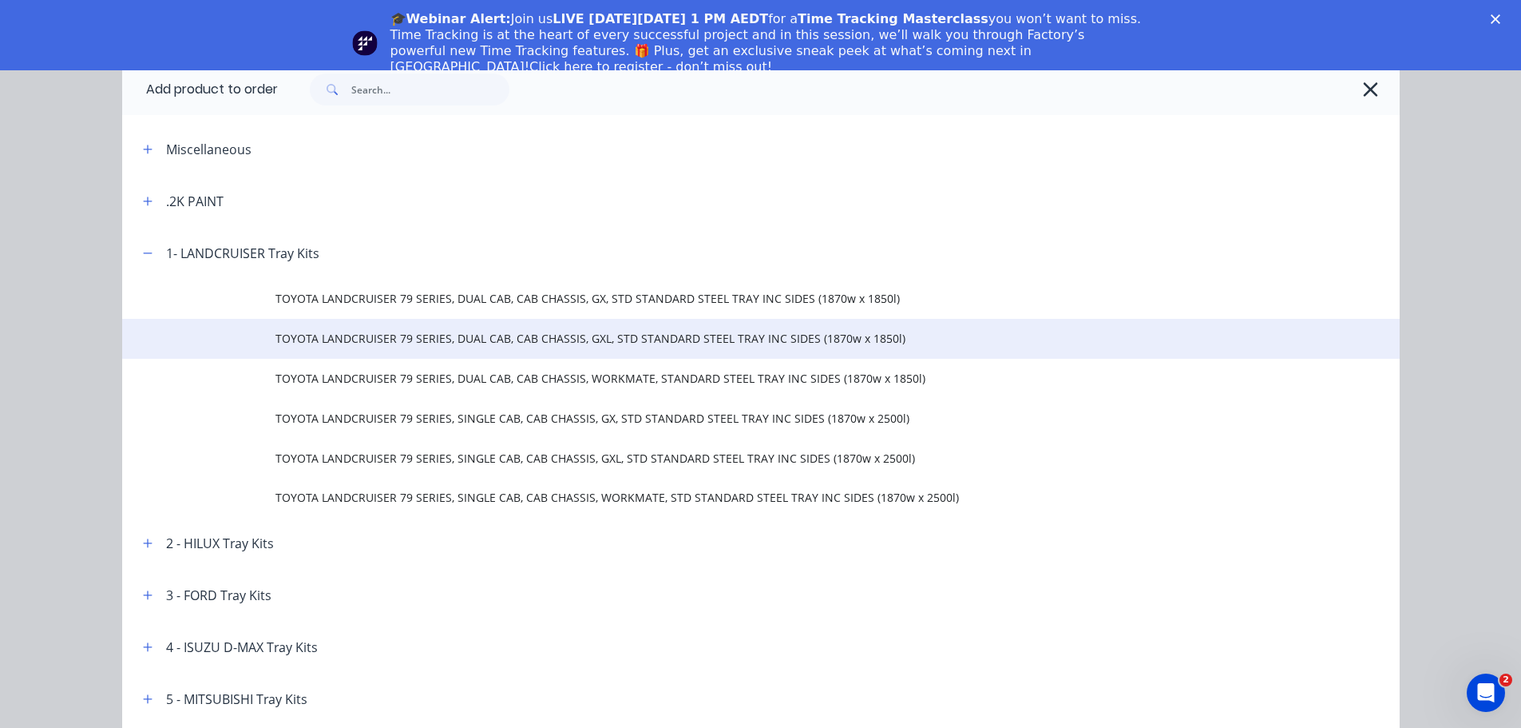
click at [443, 336] on span "TOYOTA LANDCRUISER 79 SERIES, DUAL CAB, CAB CHASSIS, GXL, STD STANDARD STEEL TR…" at bounding box center [725, 338] width 899 height 17
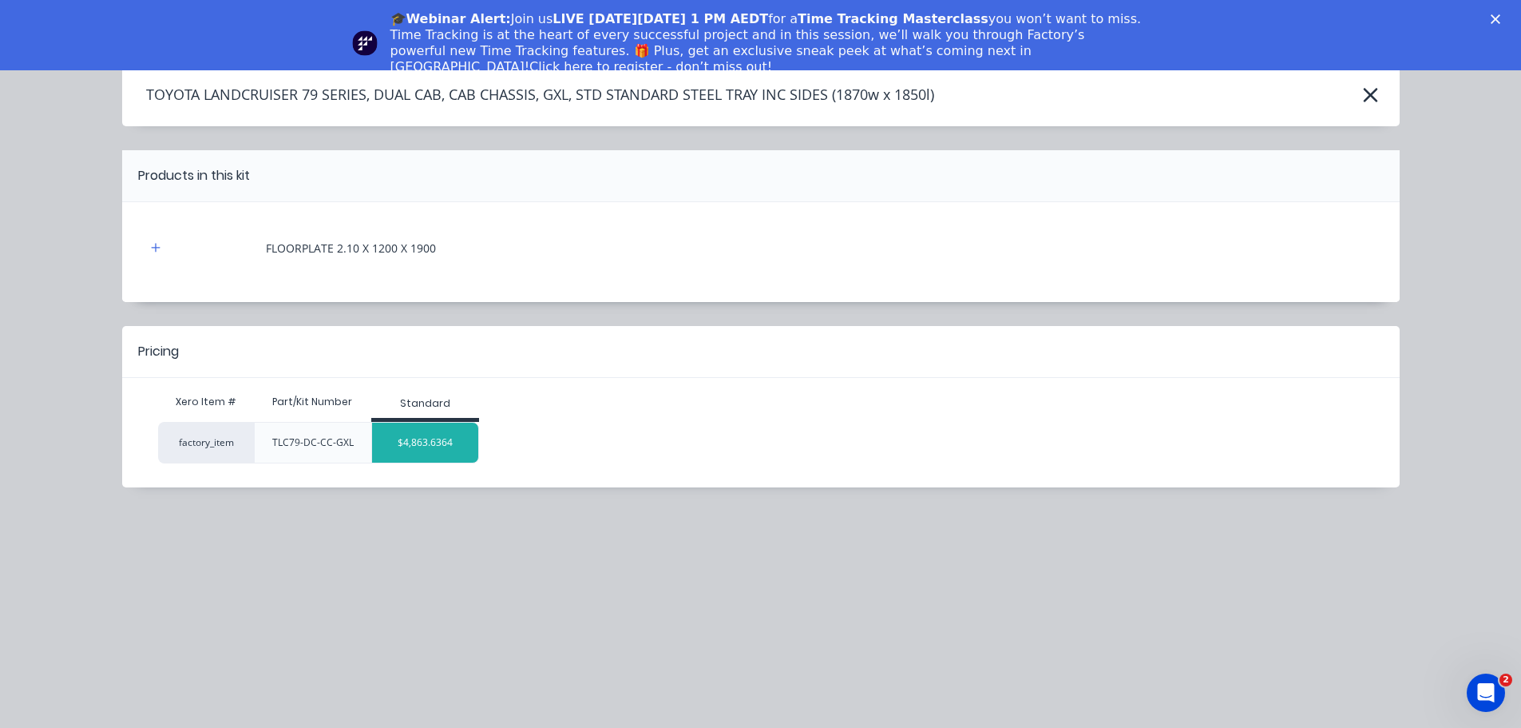
click at [431, 449] on div "$4,863.6364" at bounding box center [425, 442] width 106 height 40
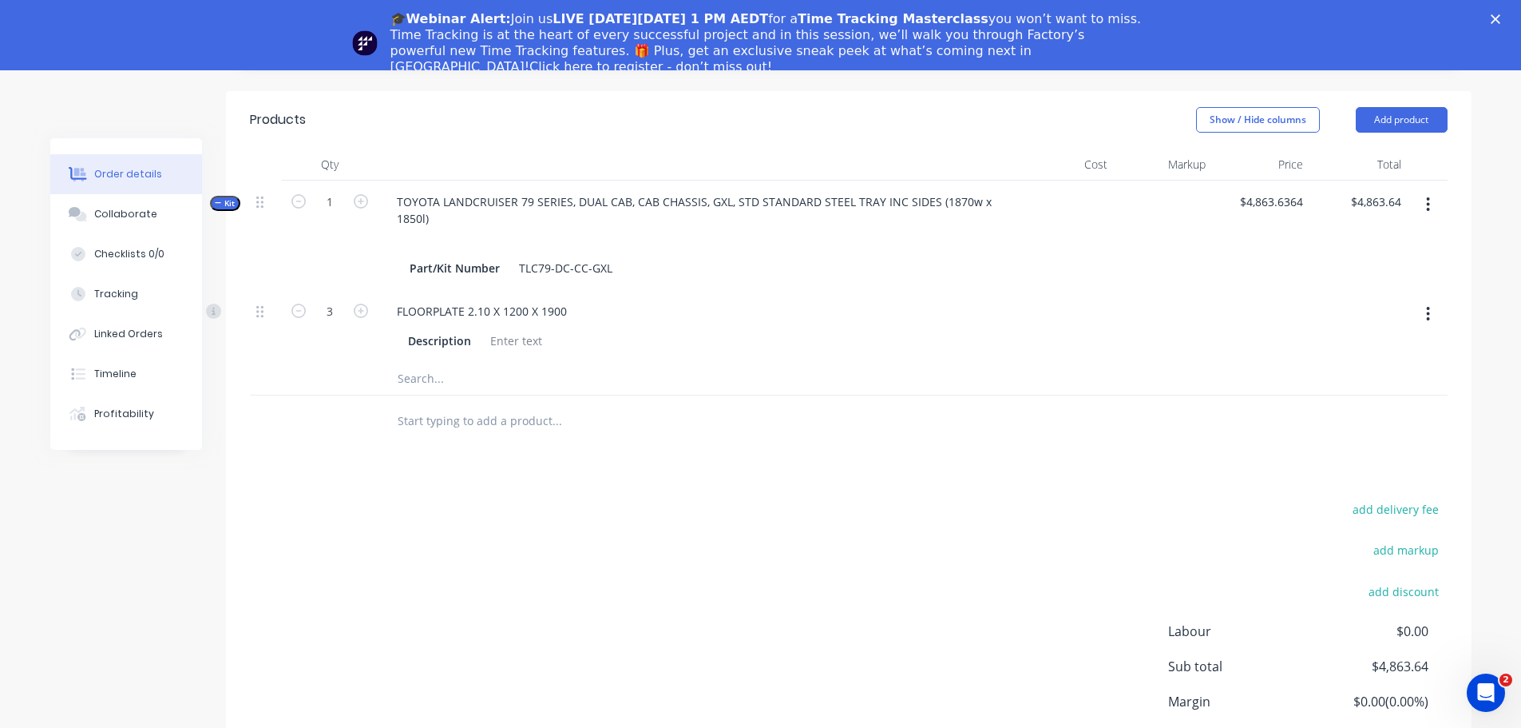
scroll to position [639, 0]
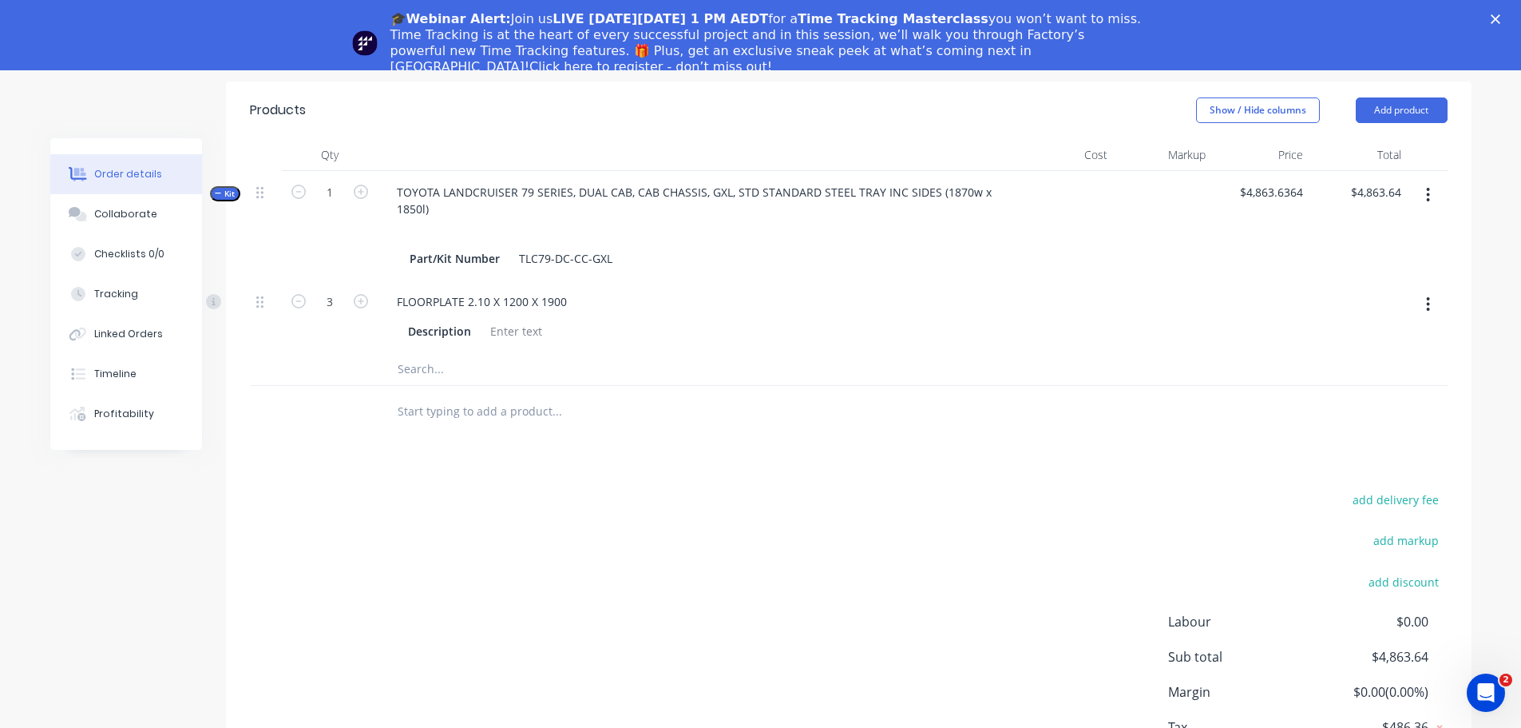
click at [509, 395] on input "text" at bounding box center [556, 411] width 319 height 32
click at [1393, 98] on button "Add product" at bounding box center [1402, 110] width 92 height 26
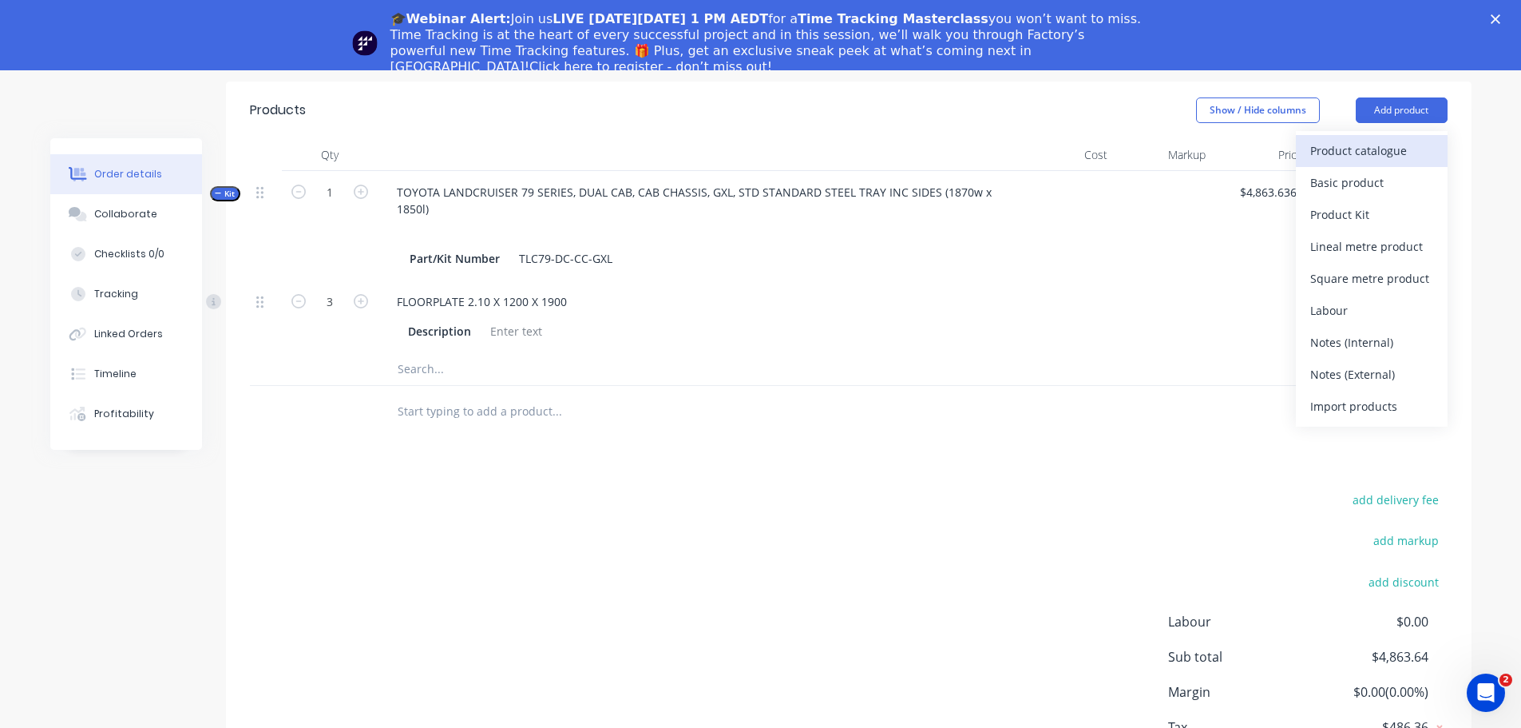
click at [1388, 139] on div "Product catalogue" at bounding box center [1372, 150] width 123 height 23
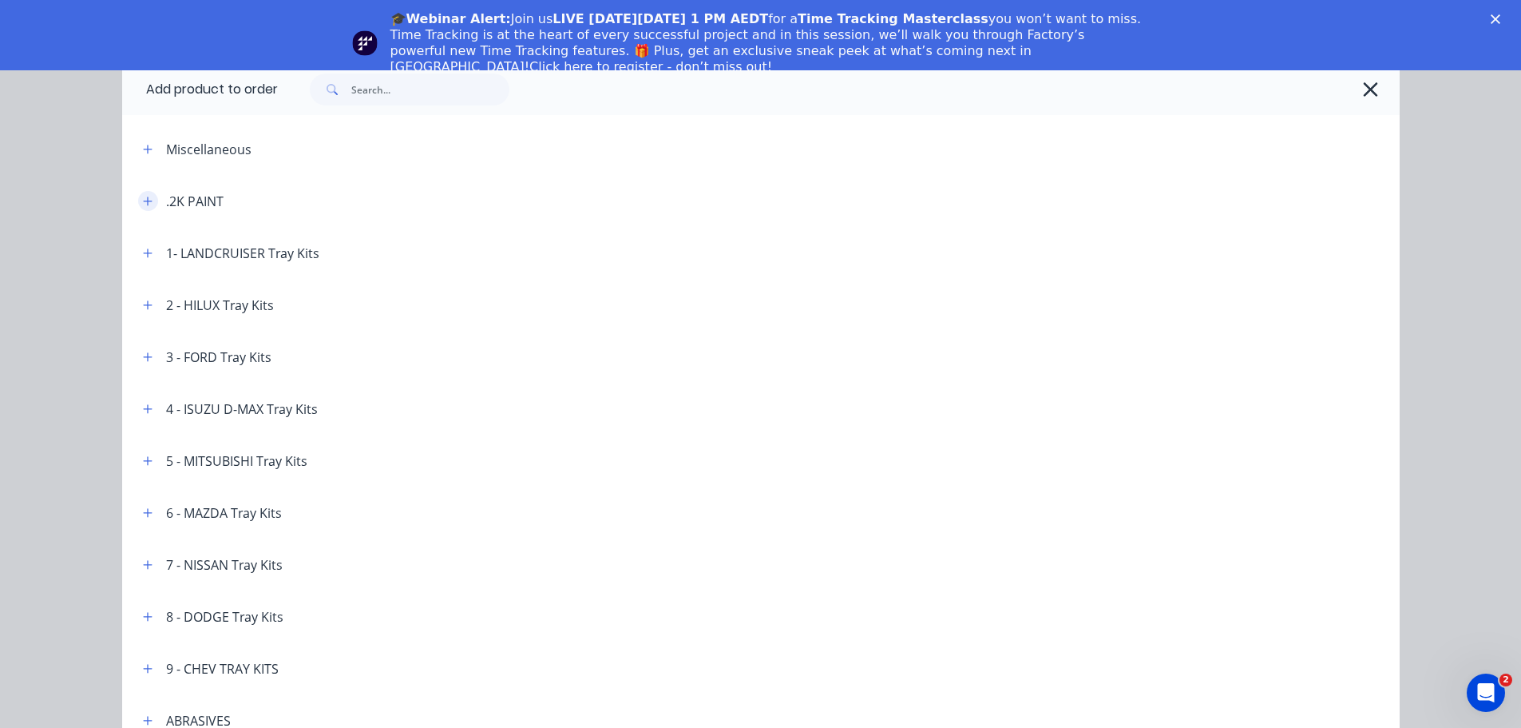
click at [146, 201] on icon "button" at bounding box center [148, 201] width 10 height 11
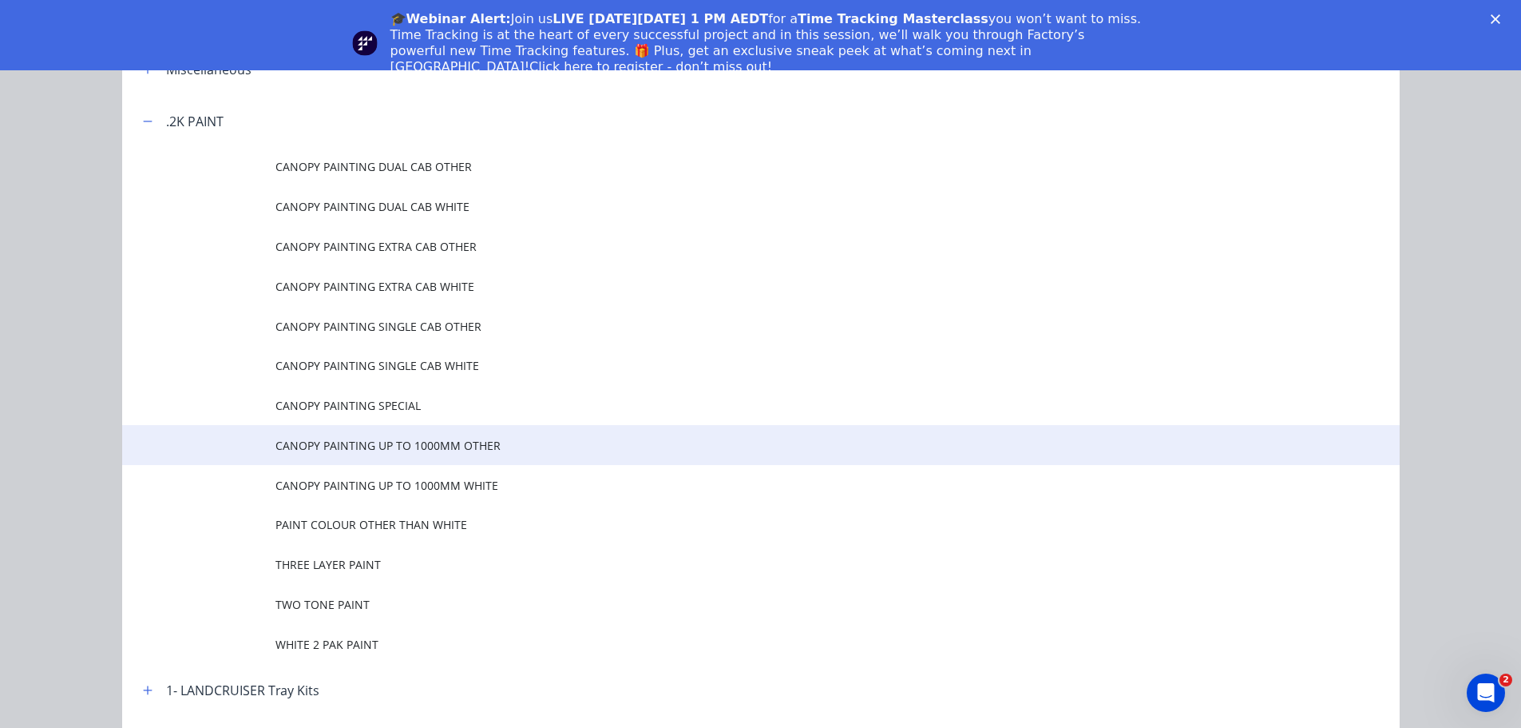
scroll to position [160, 0]
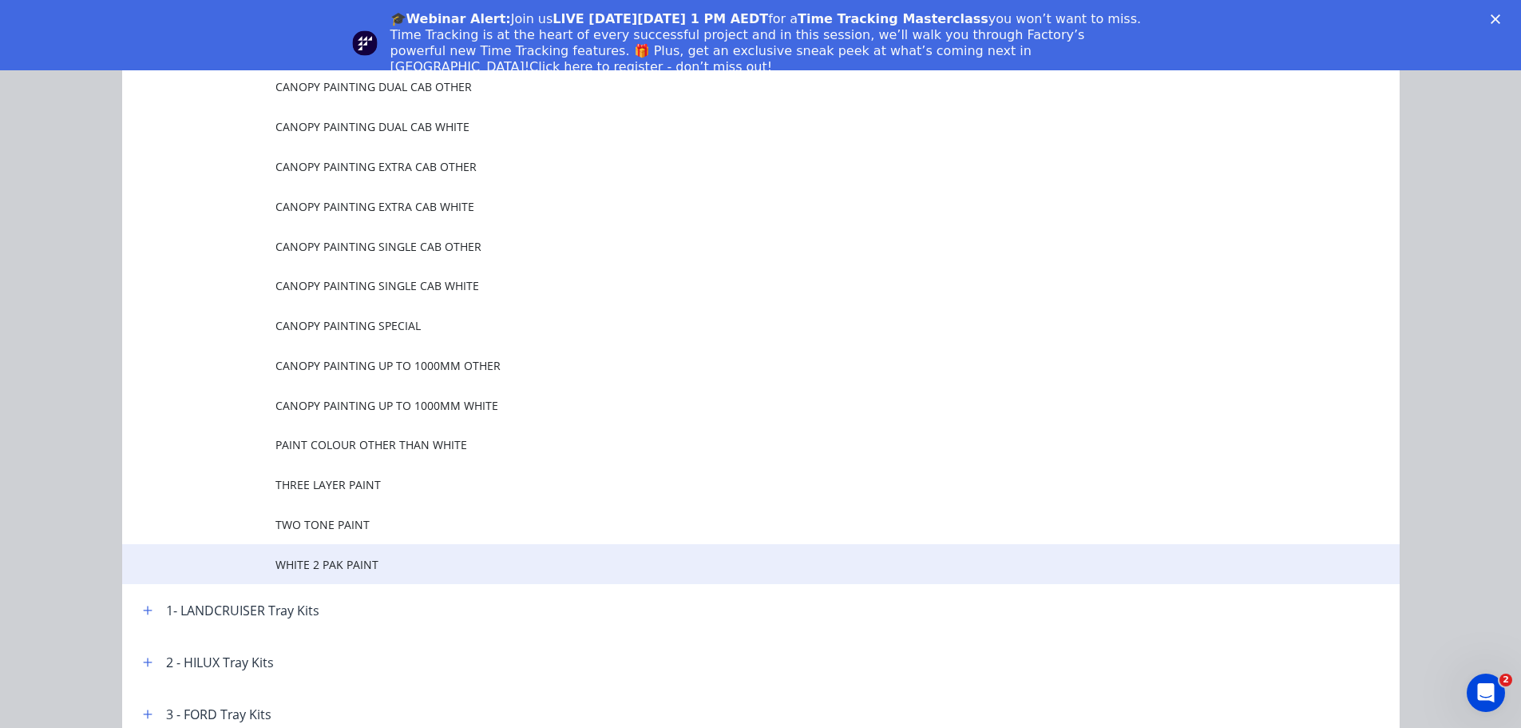
click at [391, 560] on span "WHITE 2 PAK PAINT" at bounding box center [725, 564] width 899 height 17
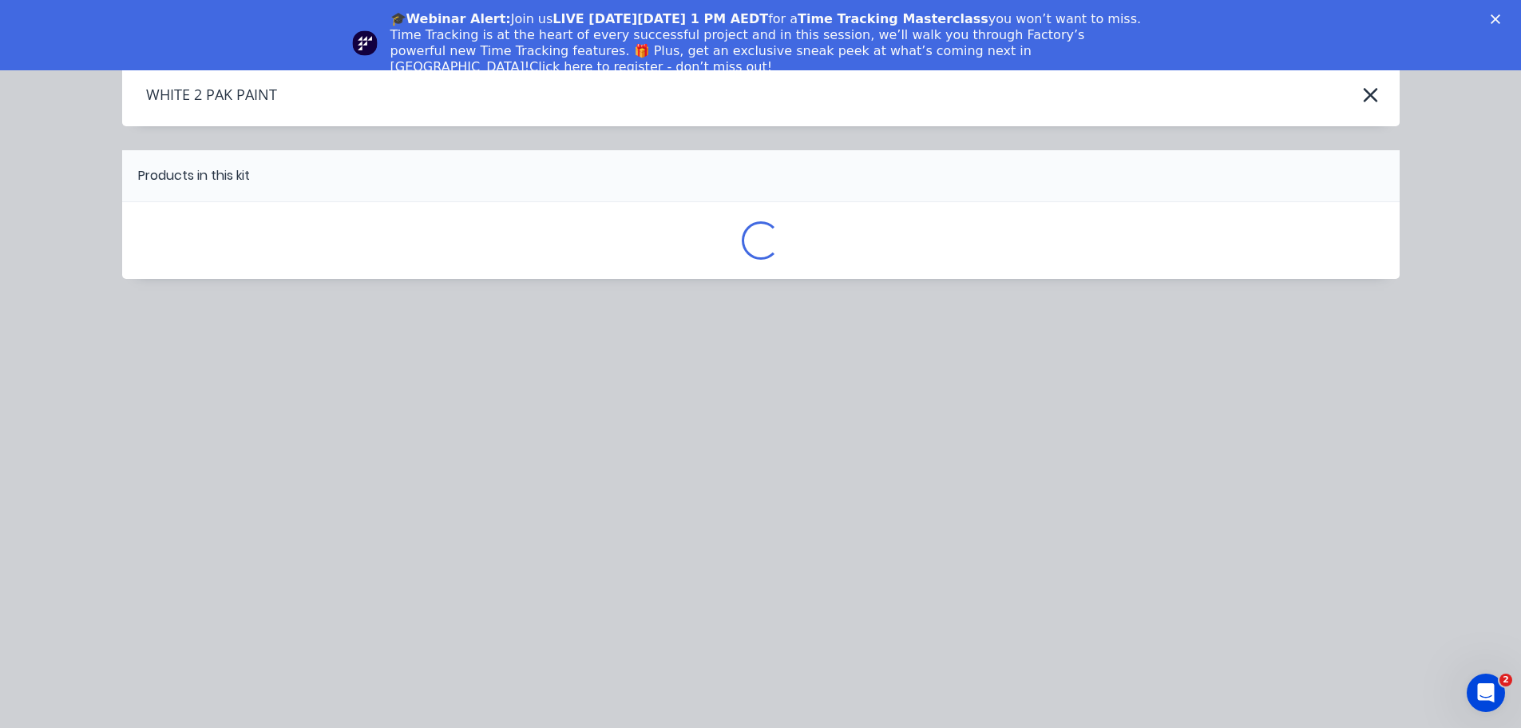
scroll to position [0, 0]
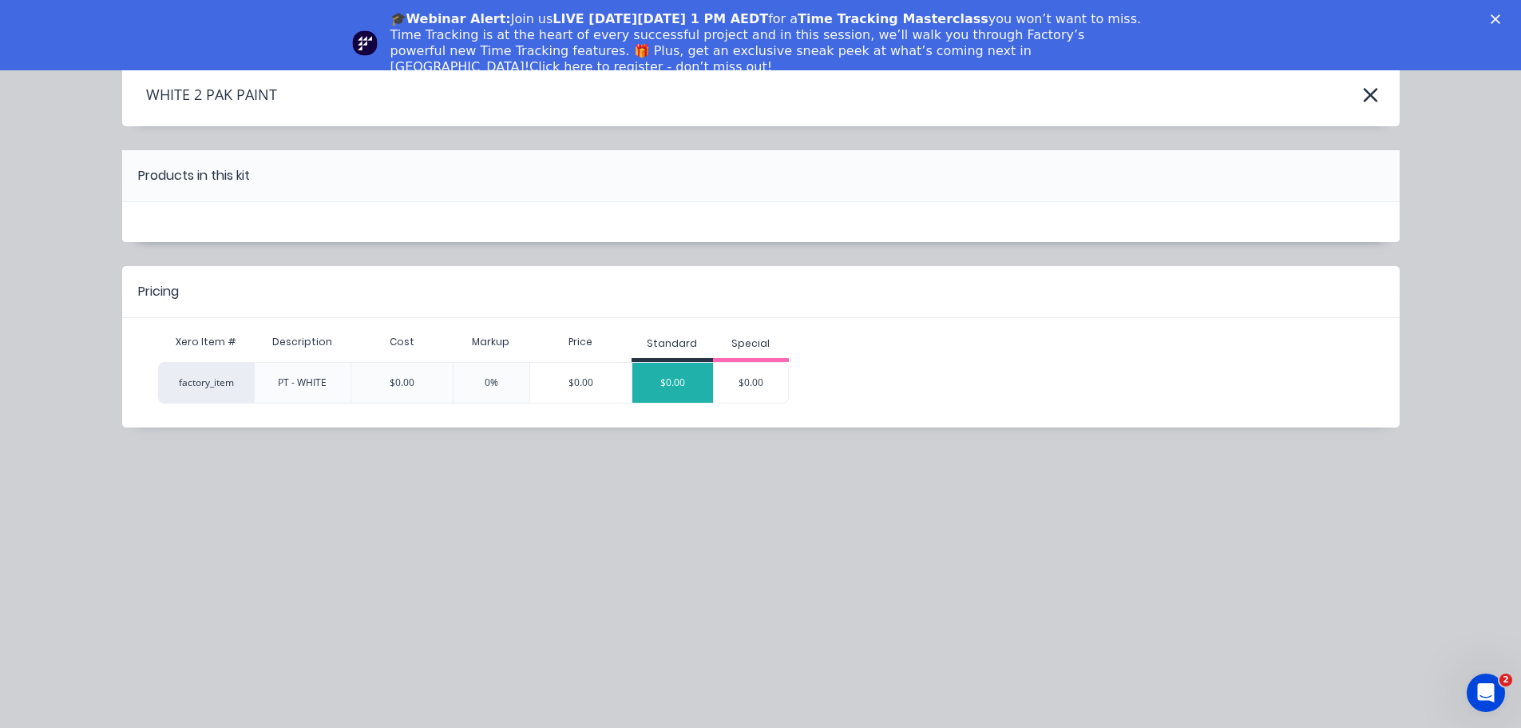
click at [677, 383] on div "$0.00" at bounding box center [673, 383] width 81 height 40
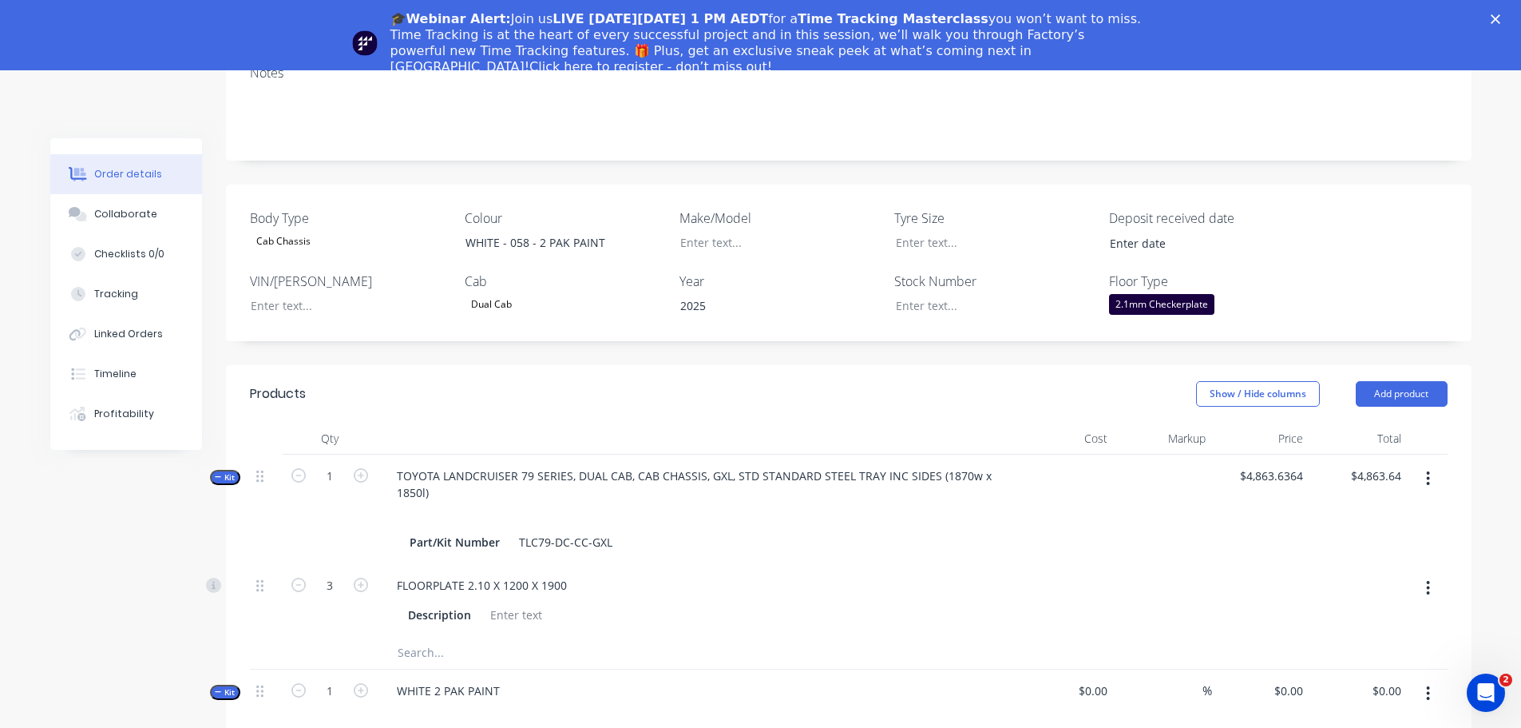
scroll to position [319, 0]
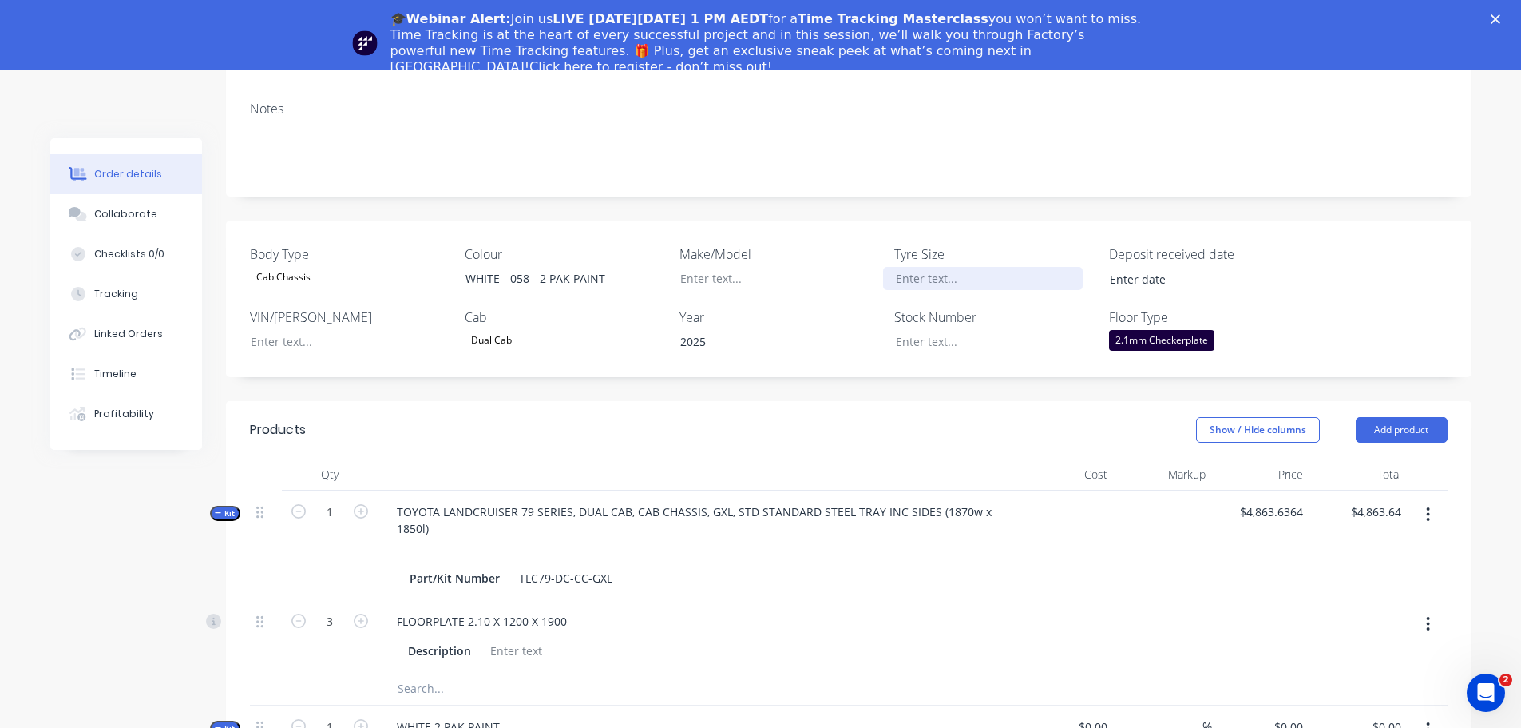
click at [937, 267] on div at bounding box center [983, 278] width 200 height 23
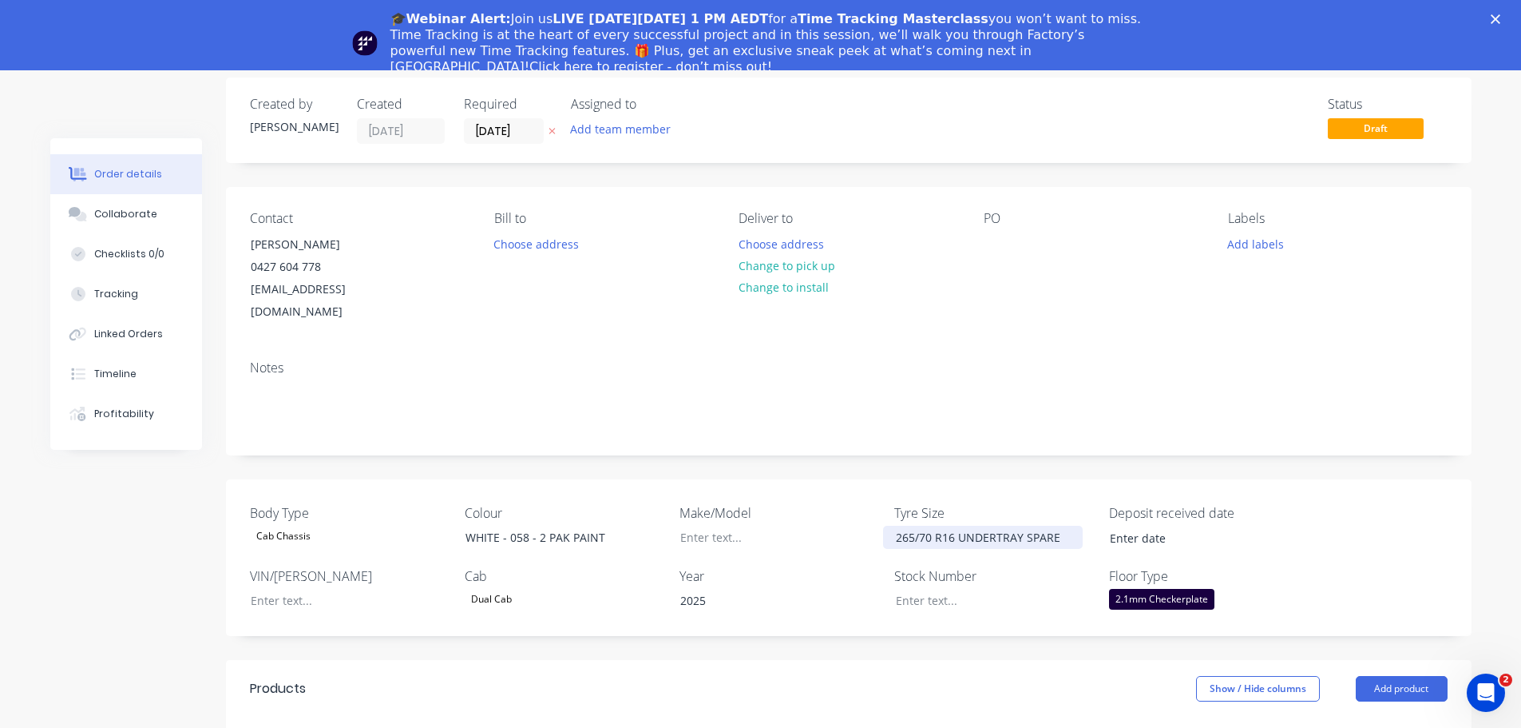
scroll to position [0, 0]
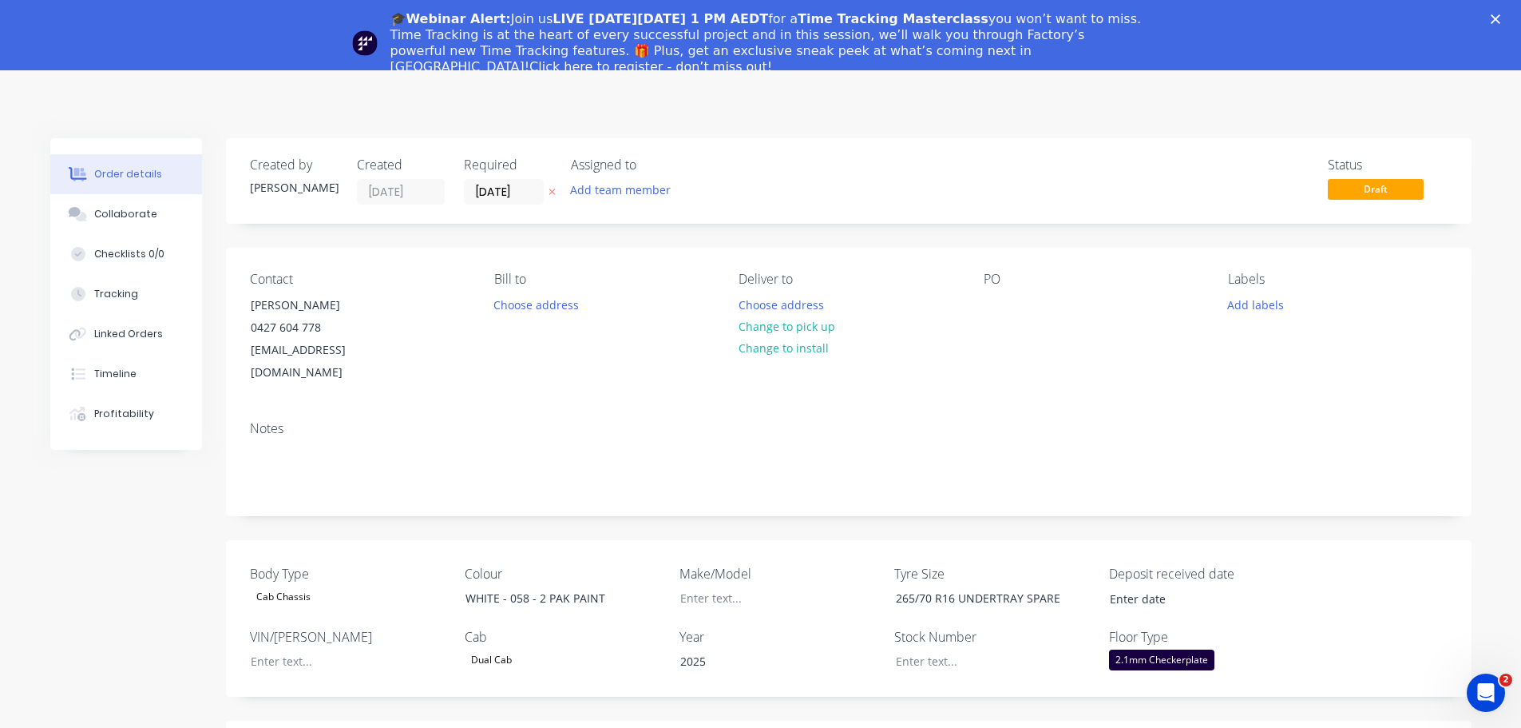
click at [1501, 18] on polygon "Close" at bounding box center [1496, 19] width 10 height 10
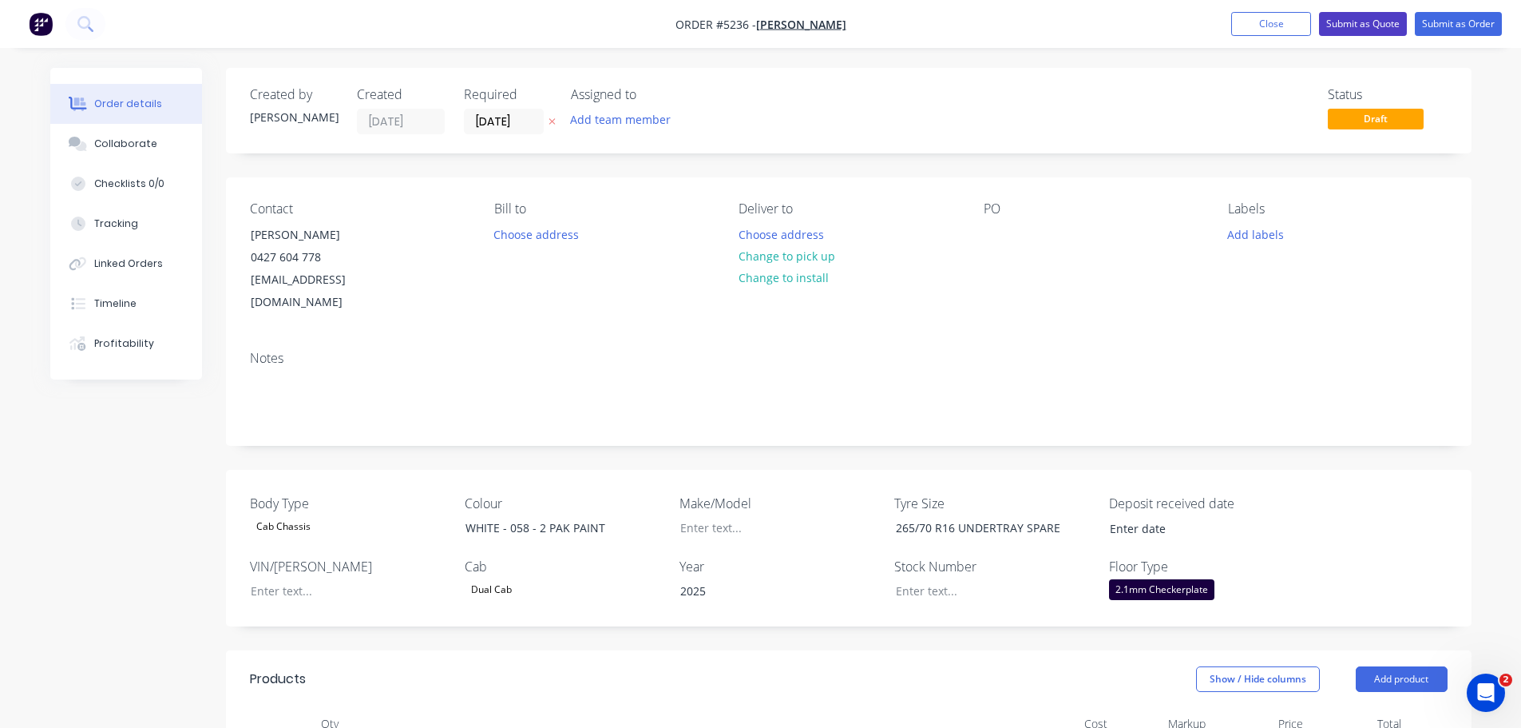
click at [1349, 24] on button "Submit as Quote" at bounding box center [1363, 24] width 88 height 24
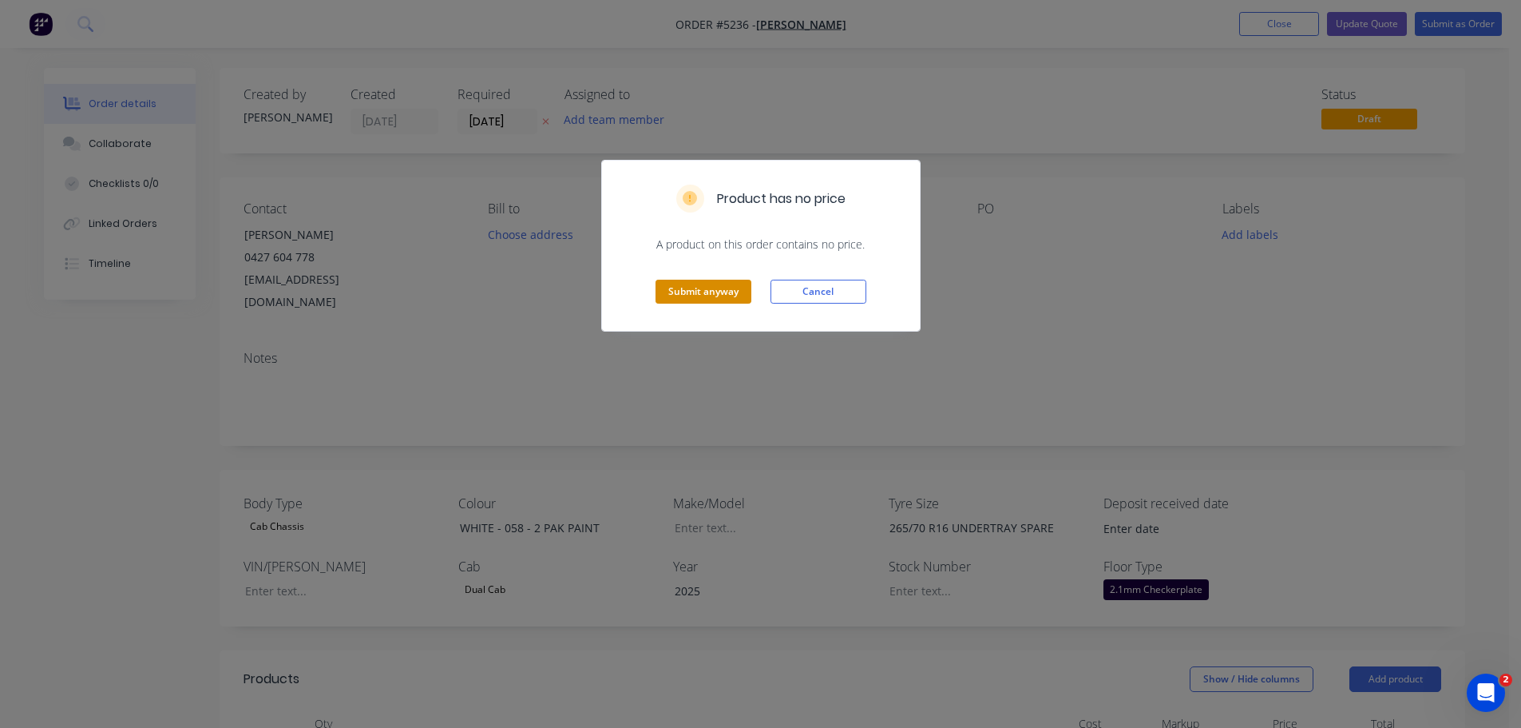
click at [708, 289] on button "Submit anyway" at bounding box center [704, 292] width 96 height 24
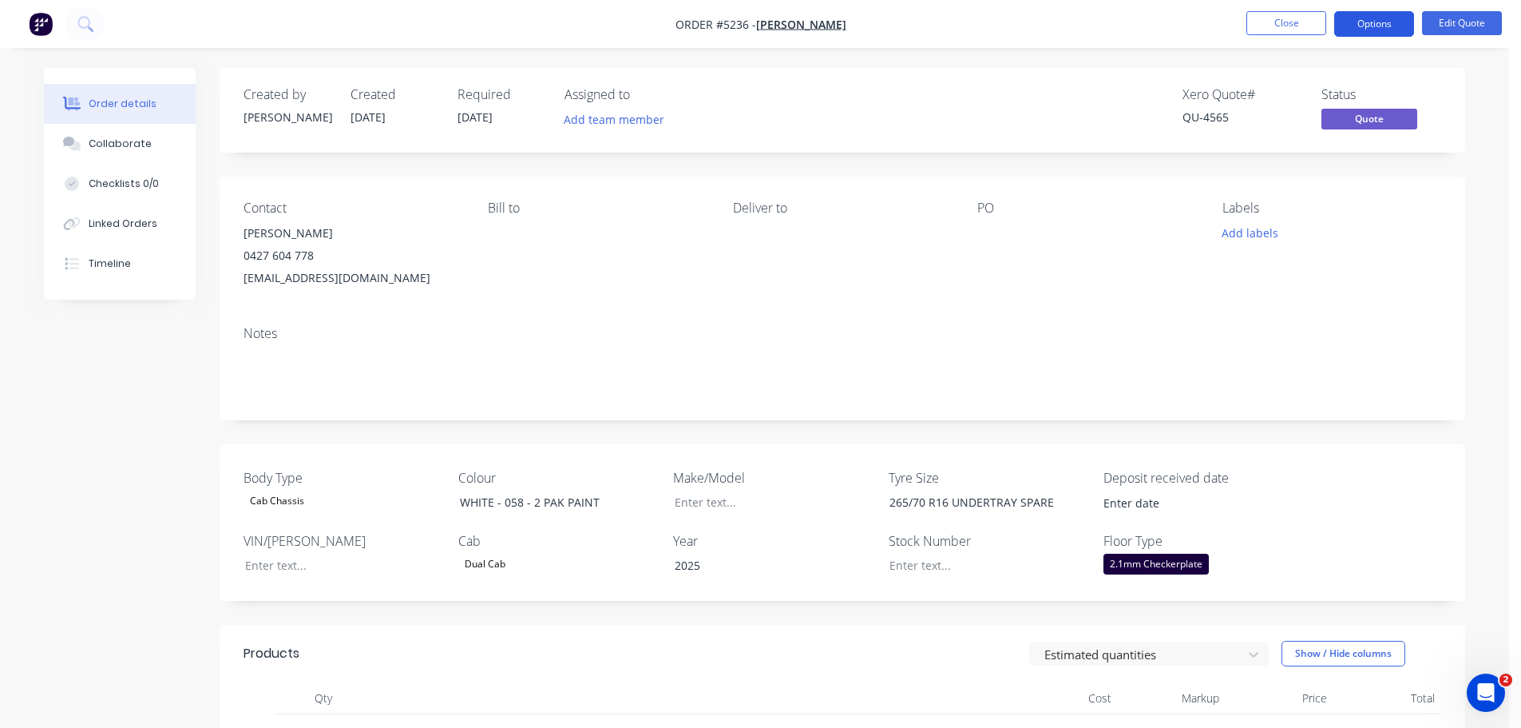
click at [1398, 19] on button "Options" at bounding box center [1375, 24] width 80 height 26
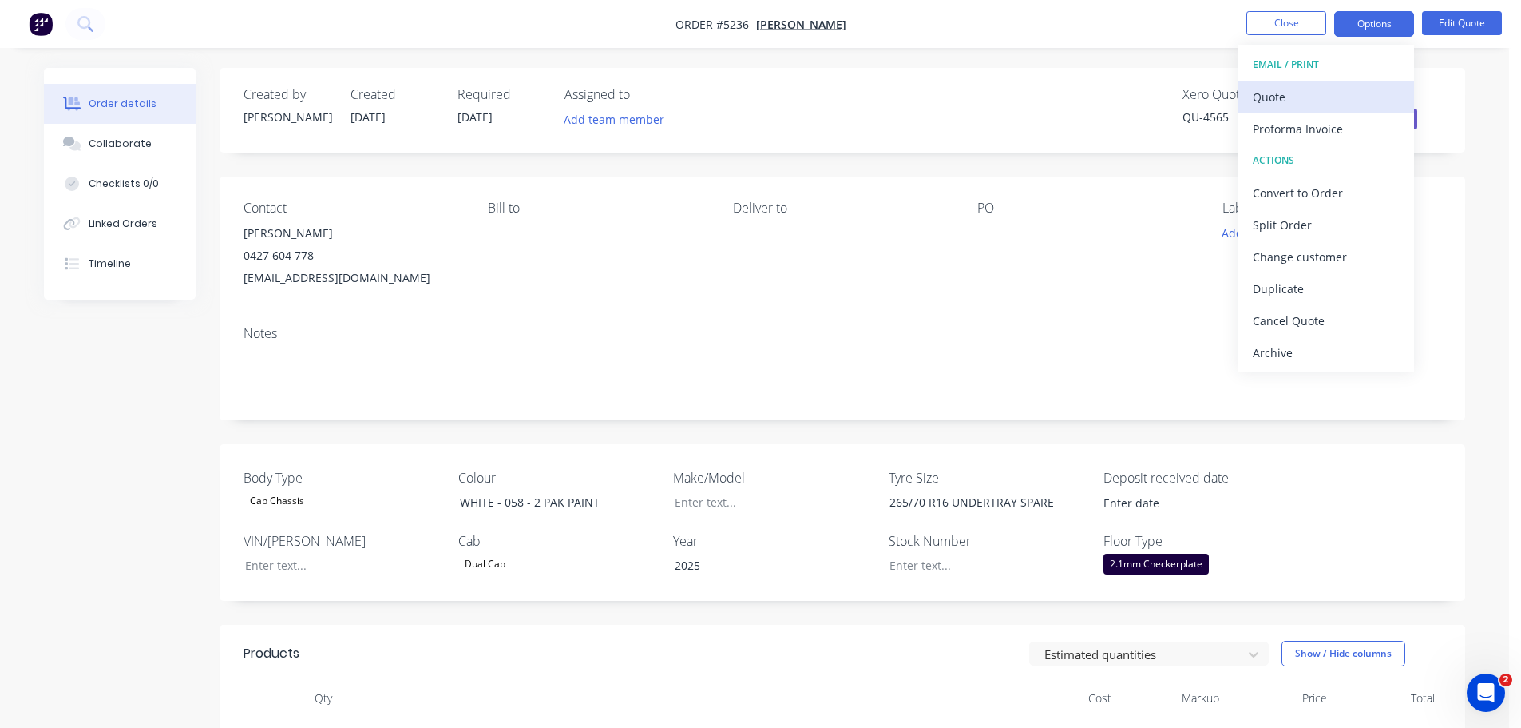
click at [1336, 104] on div "Quote" at bounding box center [1326, 96] width 147 height 23
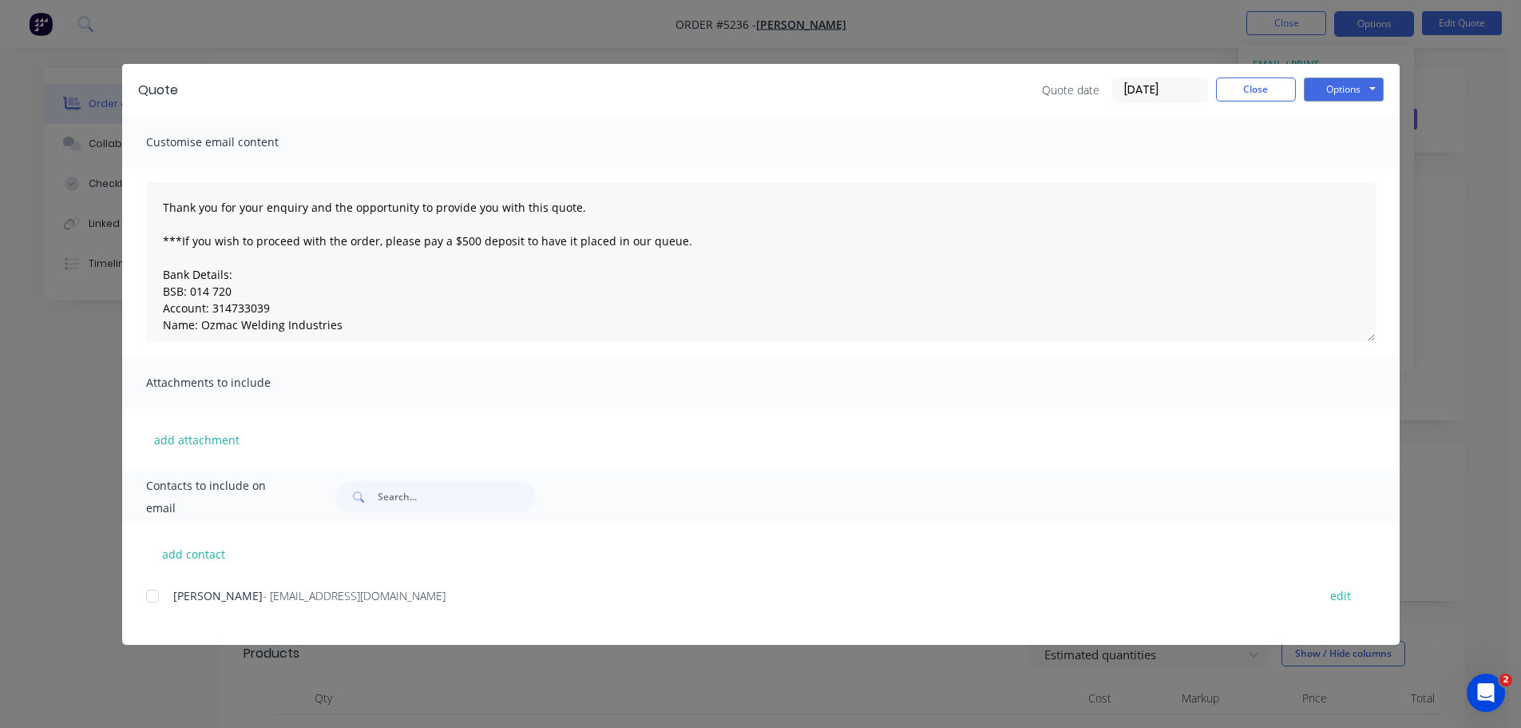
click at [149, 597] on div at bounding box center [153, 596] width 32 height 32
click at [1340, 87] on button "Options" at bounding box center [1344, 89] width 80 height 24
click at [1351, 165] on button "Email" at bounding box center [1355, 170] width 102 height 26
click at [1353, 88] on button "Options" at bounding box center [1344, 89] width 80 height 24
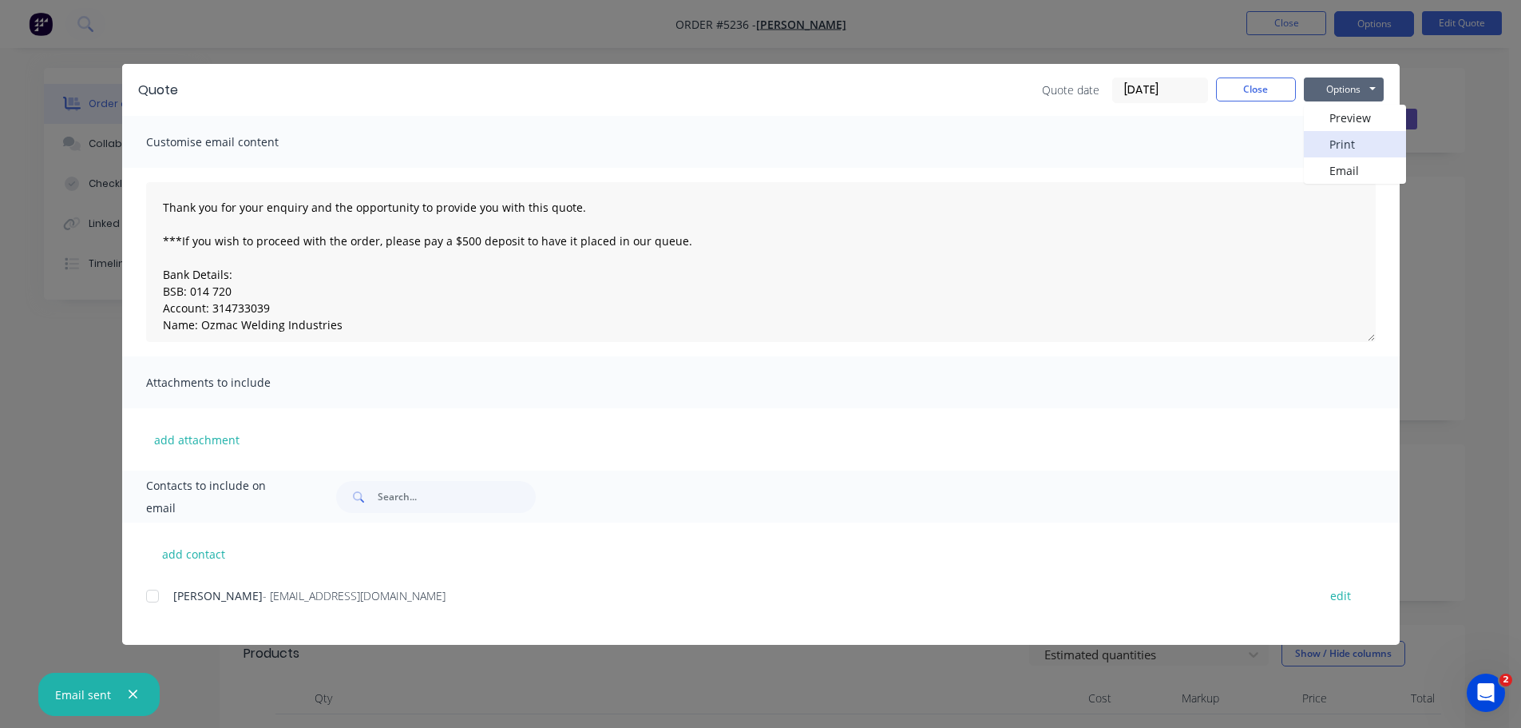
click at [1335, 139] on button "Print" at bounding box center [1355, 144] width 102 height 26
click at [1243, 95] on button "Close" at bounding box center [1256, 89] width 80 height 24
